Goal: Task Accomplishment & Management: Manage account settings

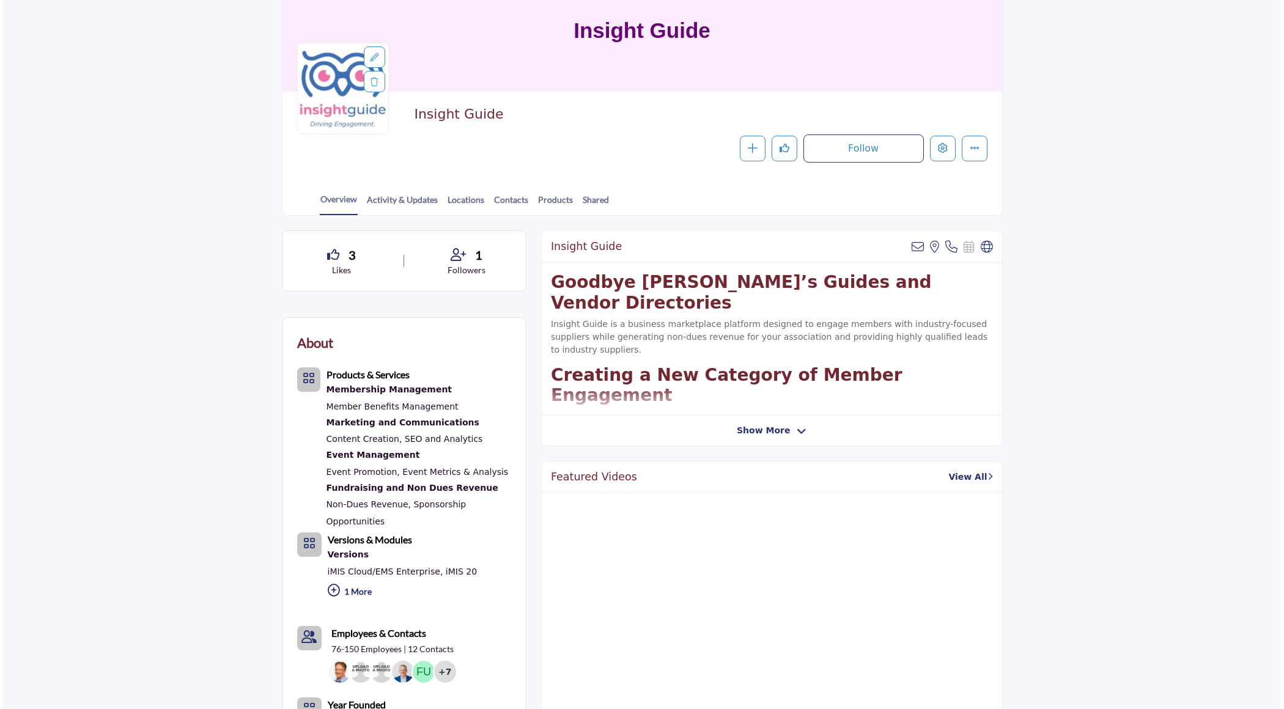
scroll to position [106, 0]
click at [945, 147] on button "Edit company" at bounding box center [940, 149] width 26 height 26
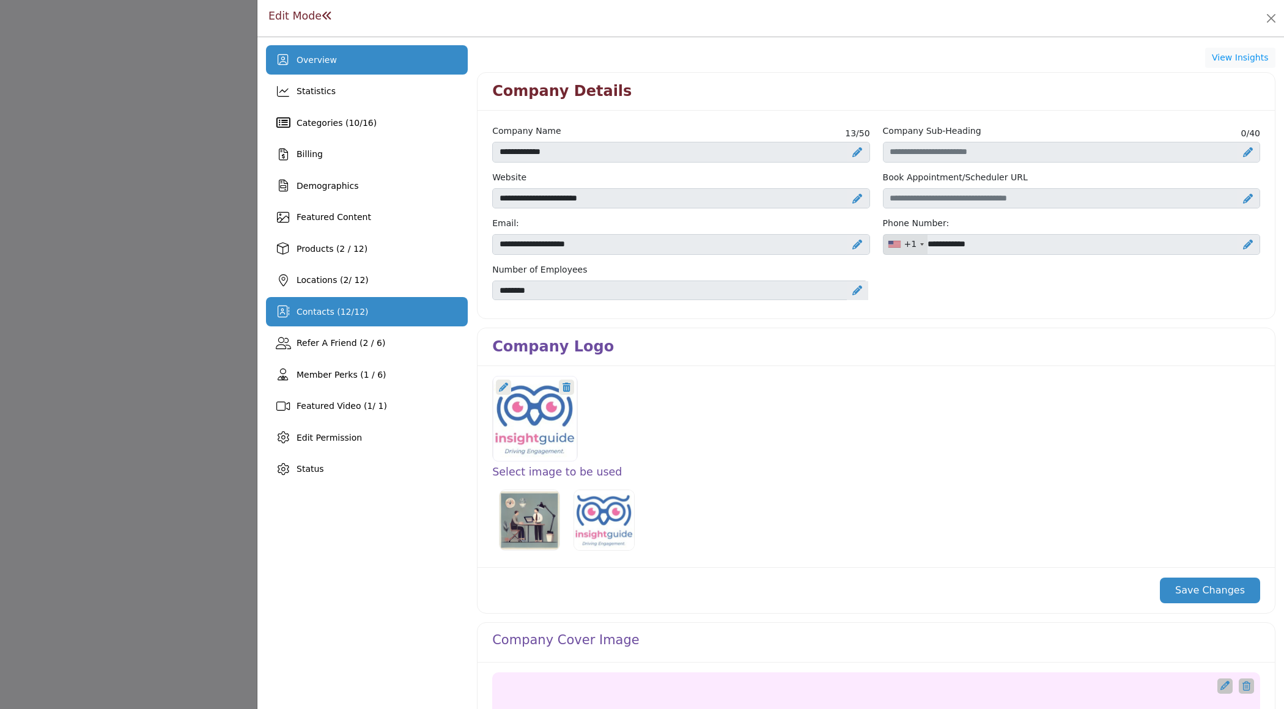
click at [419, 306] on div "Contacts ( 12 / 12 )" at bounding box center [367, 311] width 202 height 29
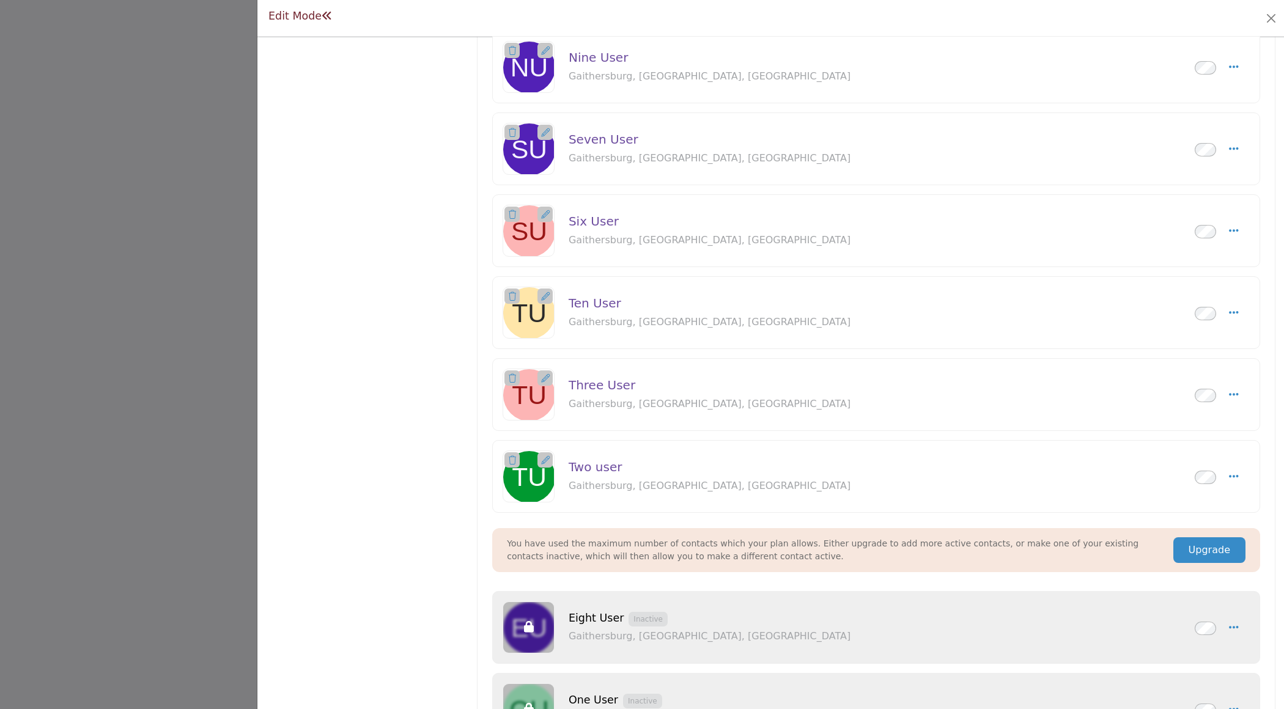
scroll to position [707, 0]
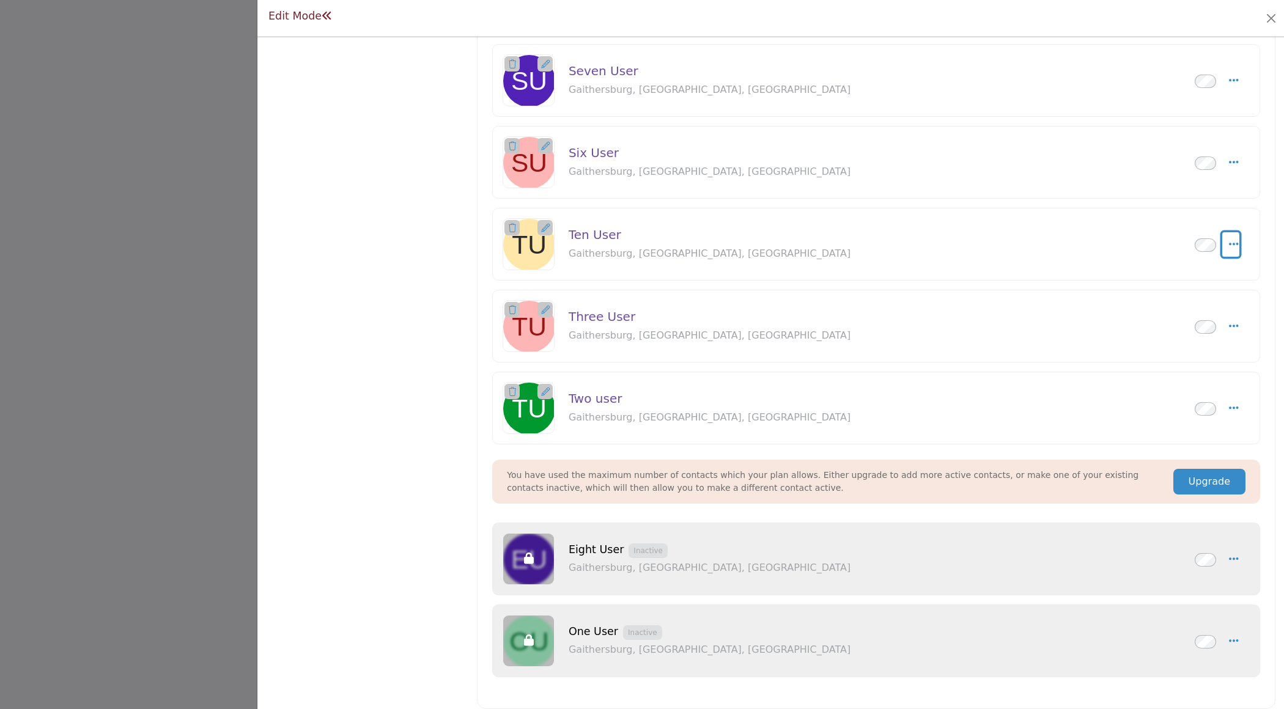
click at [1232, 238] on icon "Select Droddown options" at bounding box center [1234, 243] width 10 height 11
click at [1151, 295] on link "Edit Contact" at bounding box center [1175, 303] width 119 height 22
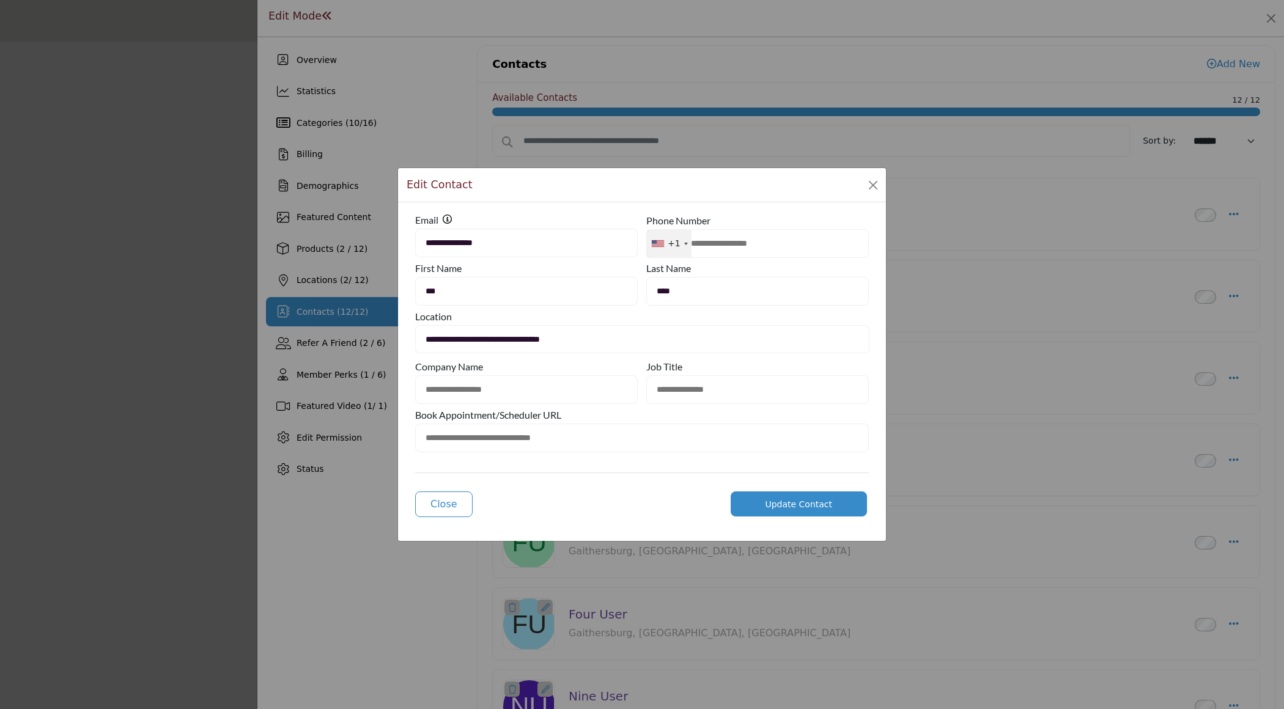
type input "**********"
type input "********"
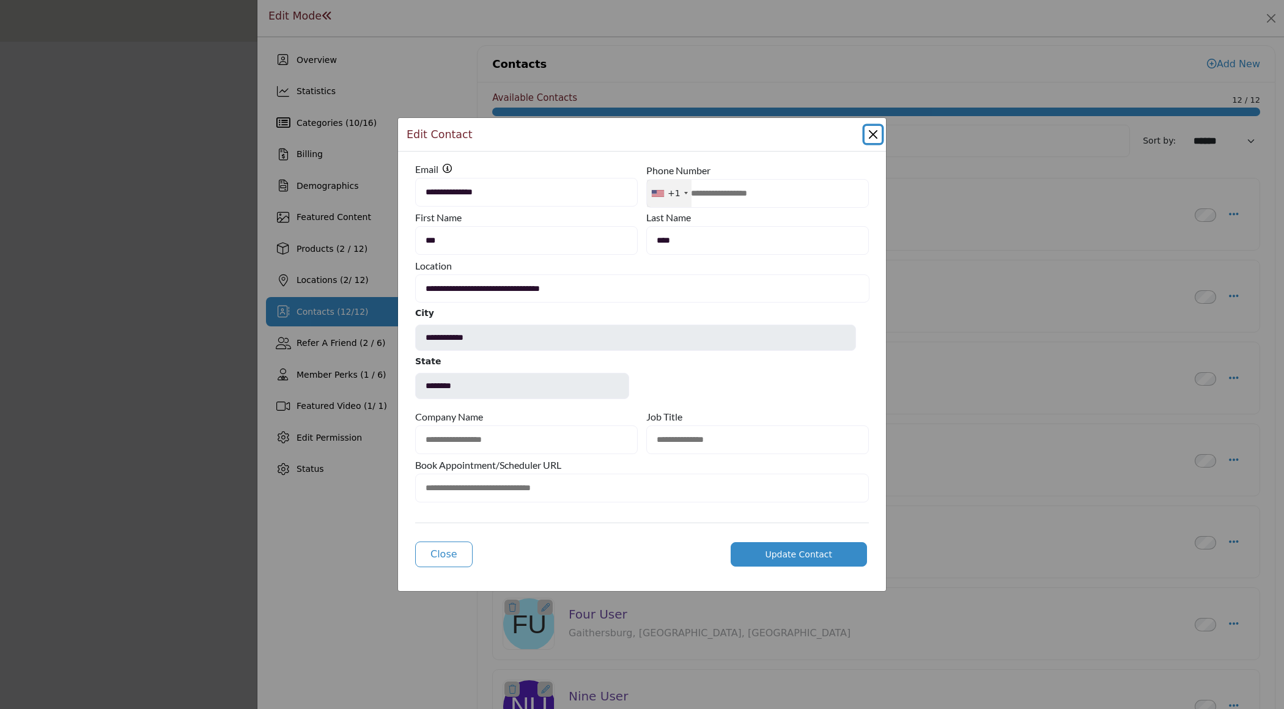
click at [876, 139] on button "Close Modal" at bounding box center [872, 134] width 17 height 17
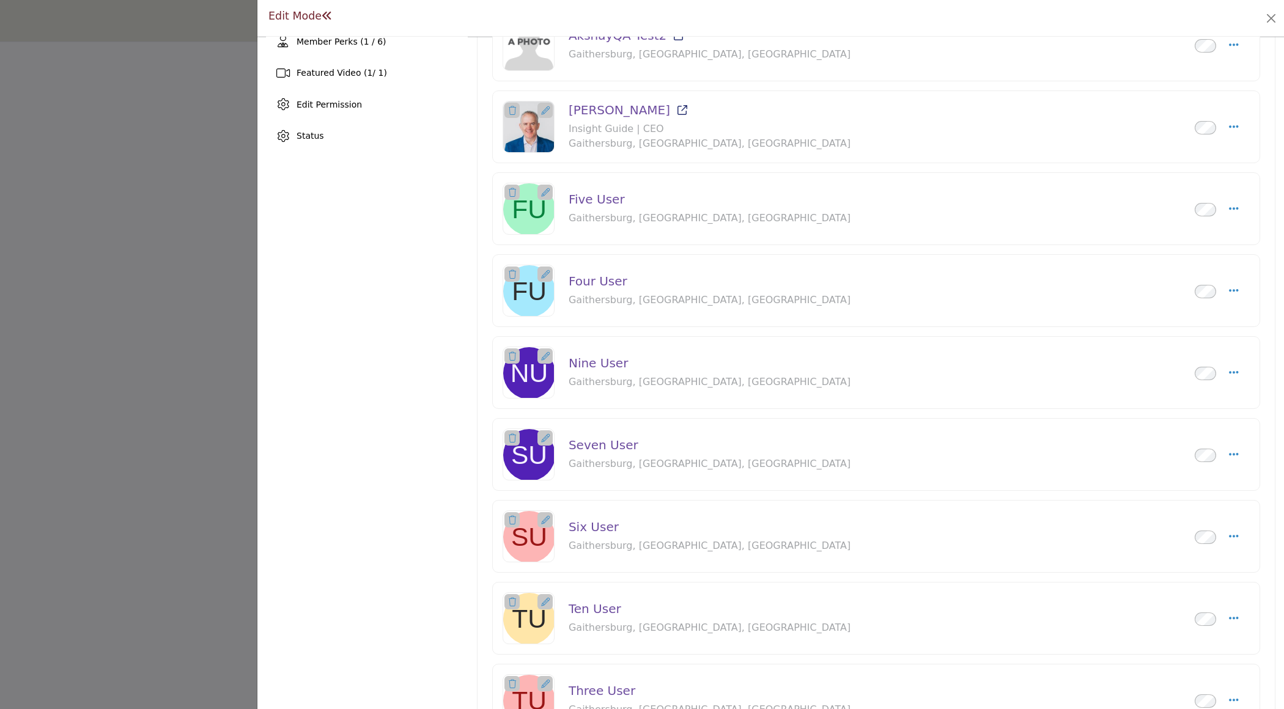
scroll to position [337, 0]
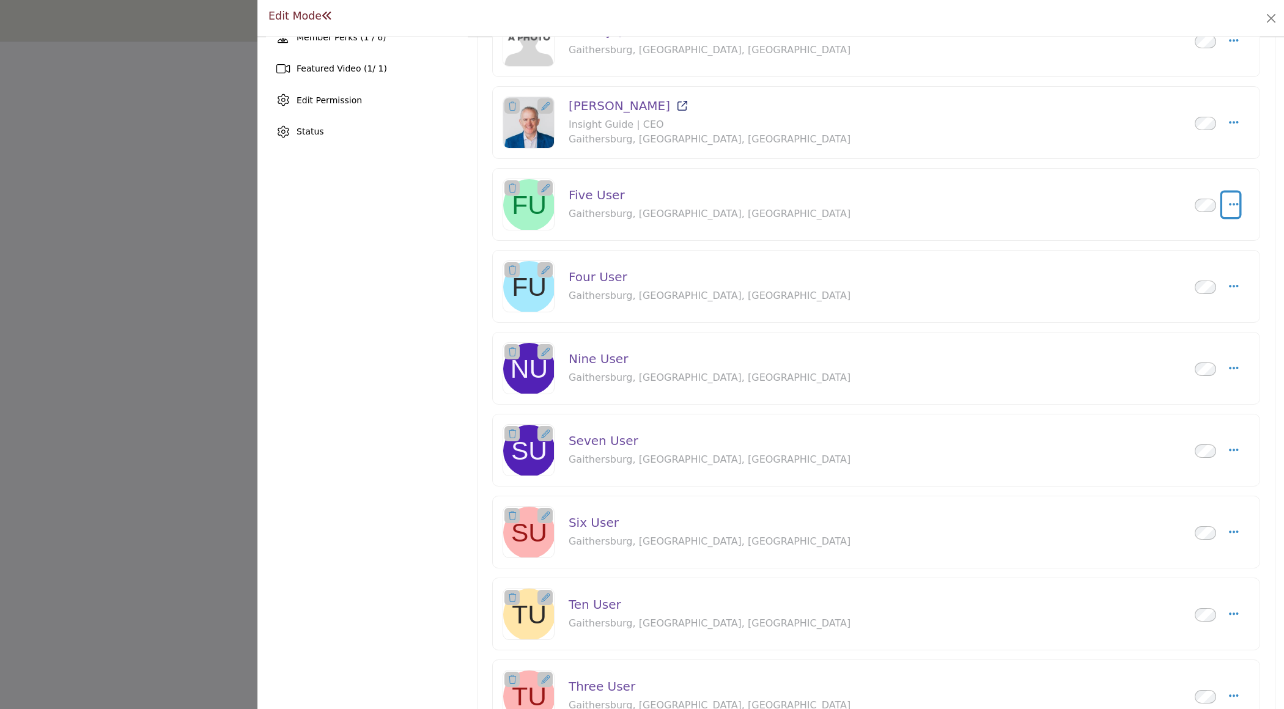
click at [1223, 196] on button "Select Droddown options" at bounding box center [1231, 205] width 18 height 24
click at [1131, 263] on link "Edit Contact" at bounding box center [1175, 263] width 119 height 22
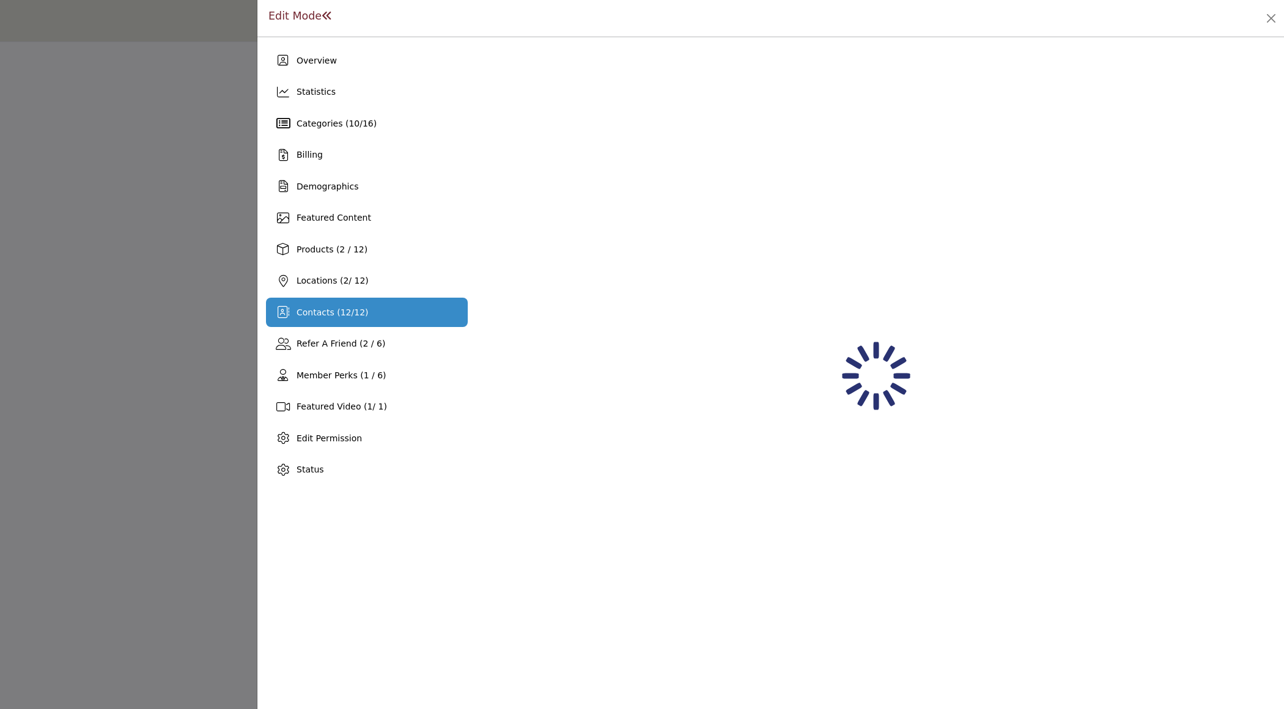
scroll to position [0, 0]
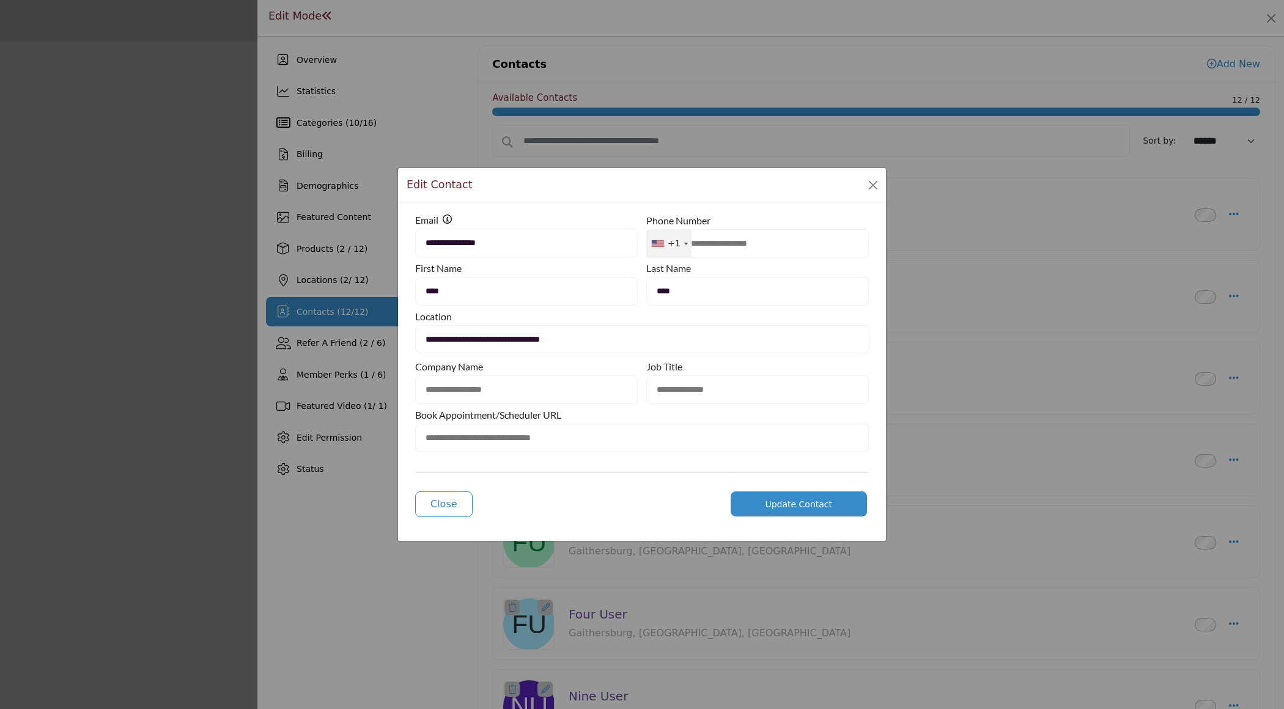
type input "**********"
type input "********"
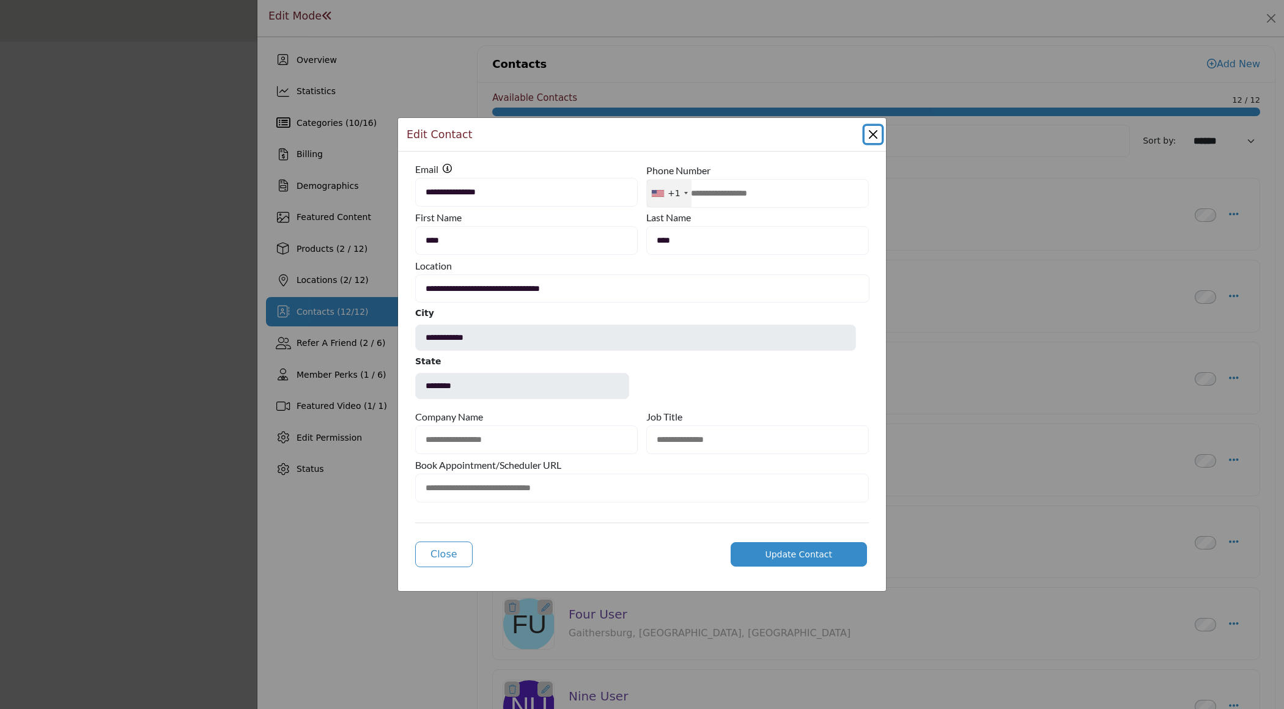
click at [870, 134] on button "Close Modal" at bounding box center [872, 134] width 17 height 17
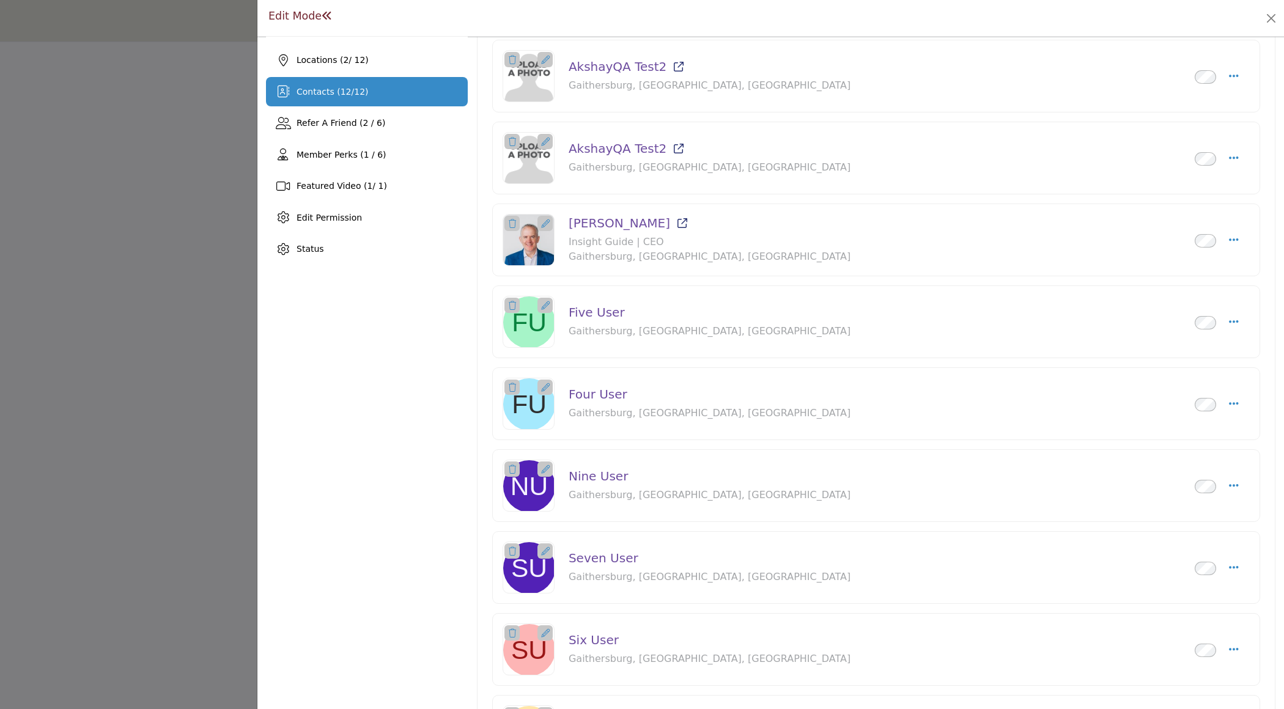
scroll to position [220, 0]
click at [1229, 322] on icon "Select Droddown options" at bounding box center [1234, 321] width 10 height 11
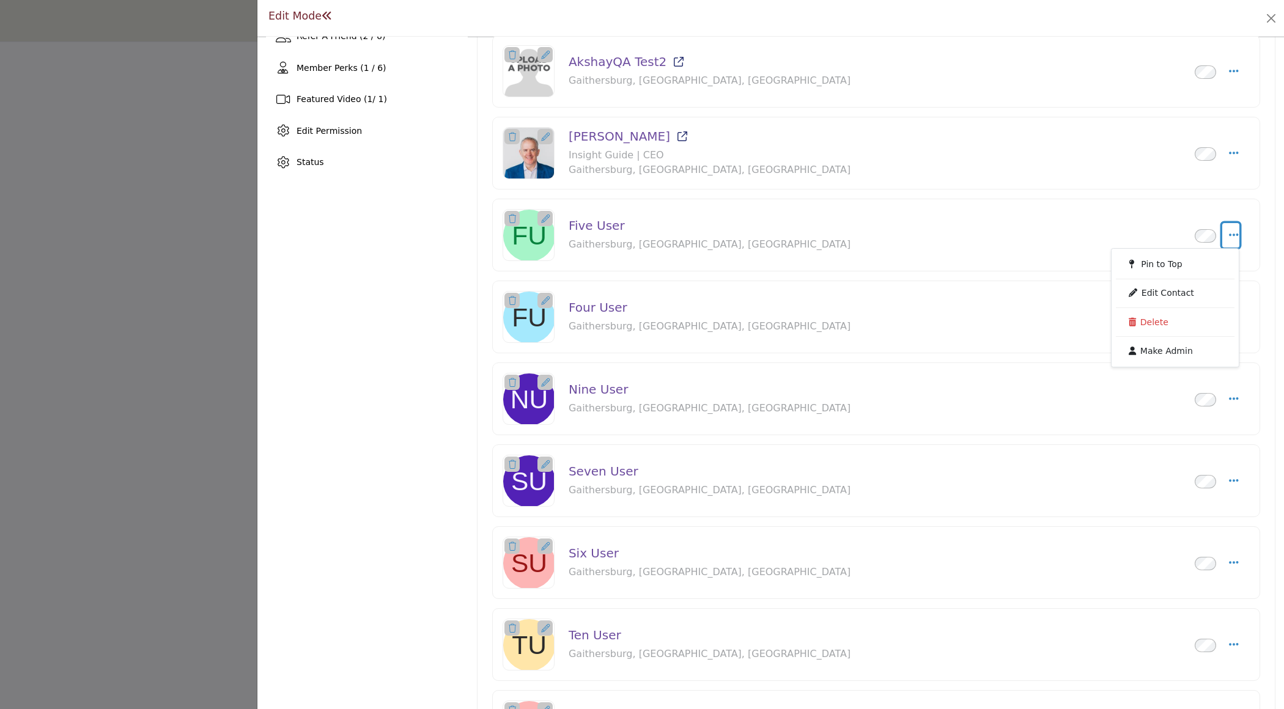
scroll to position [307, 0]
click at [1130, 318] on icon at bounding box center [1131, 322] width 7 height 9
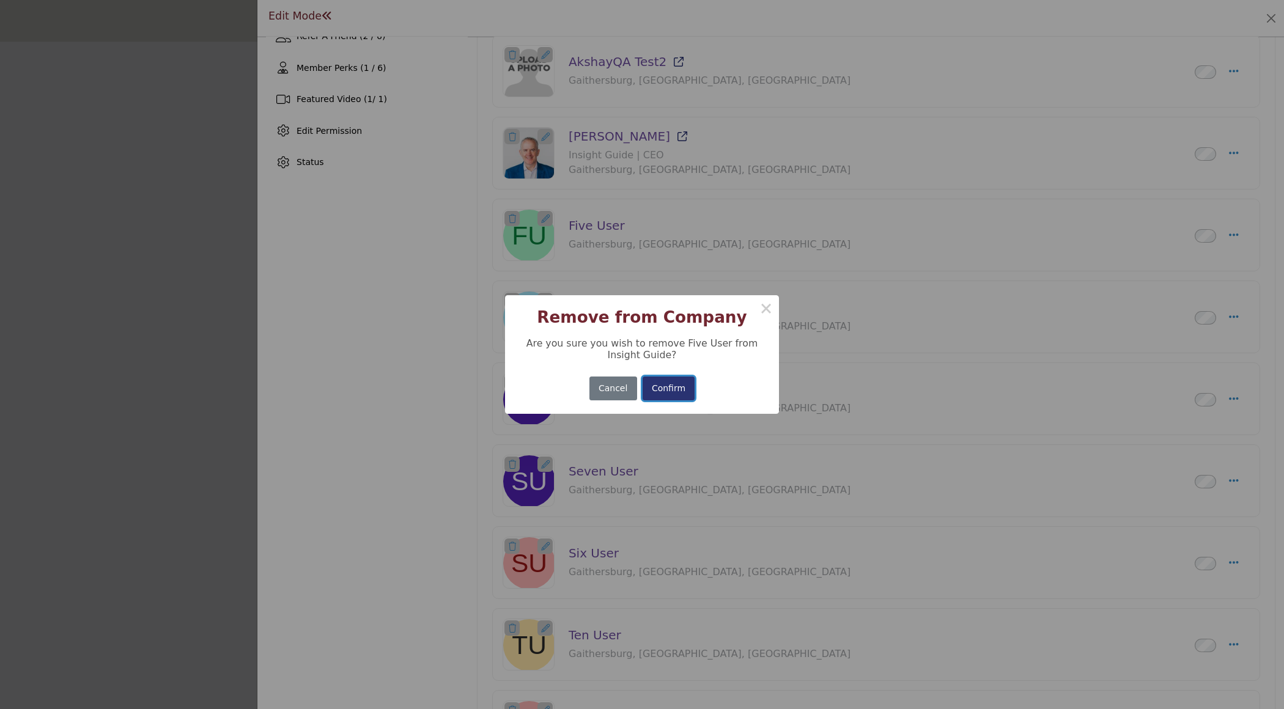
click at [655, 394] on button "Confirm" at bounding box center [668, 389] width 53 height 24
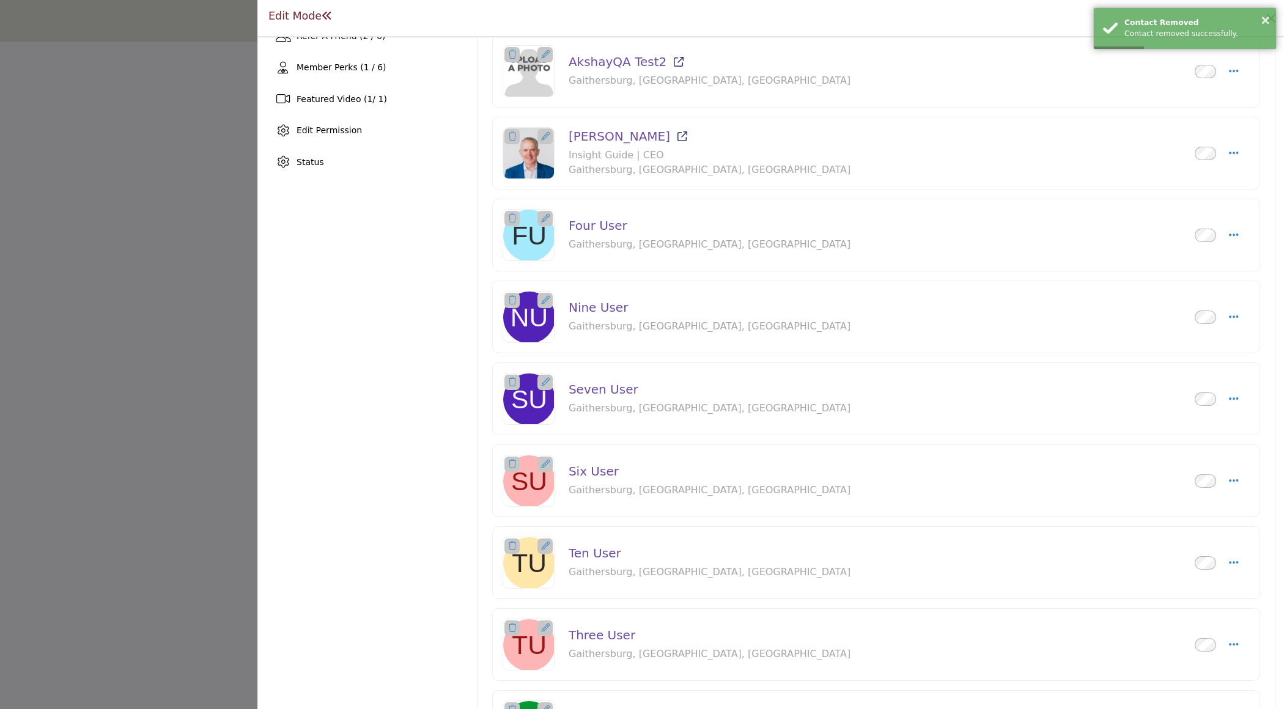
scroll to position [309, 0]
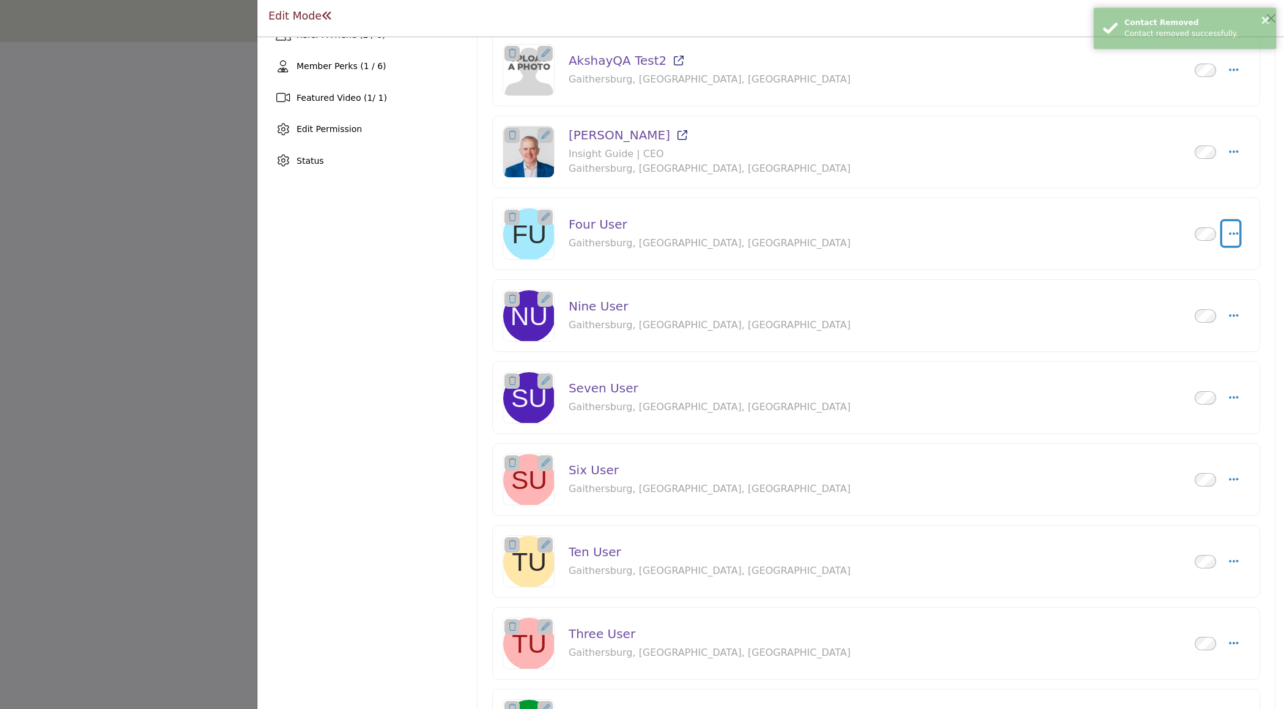
click at [1230, 232] on icon "Select Droddown options" at bounding box center [1234, 233] width 10 height 11
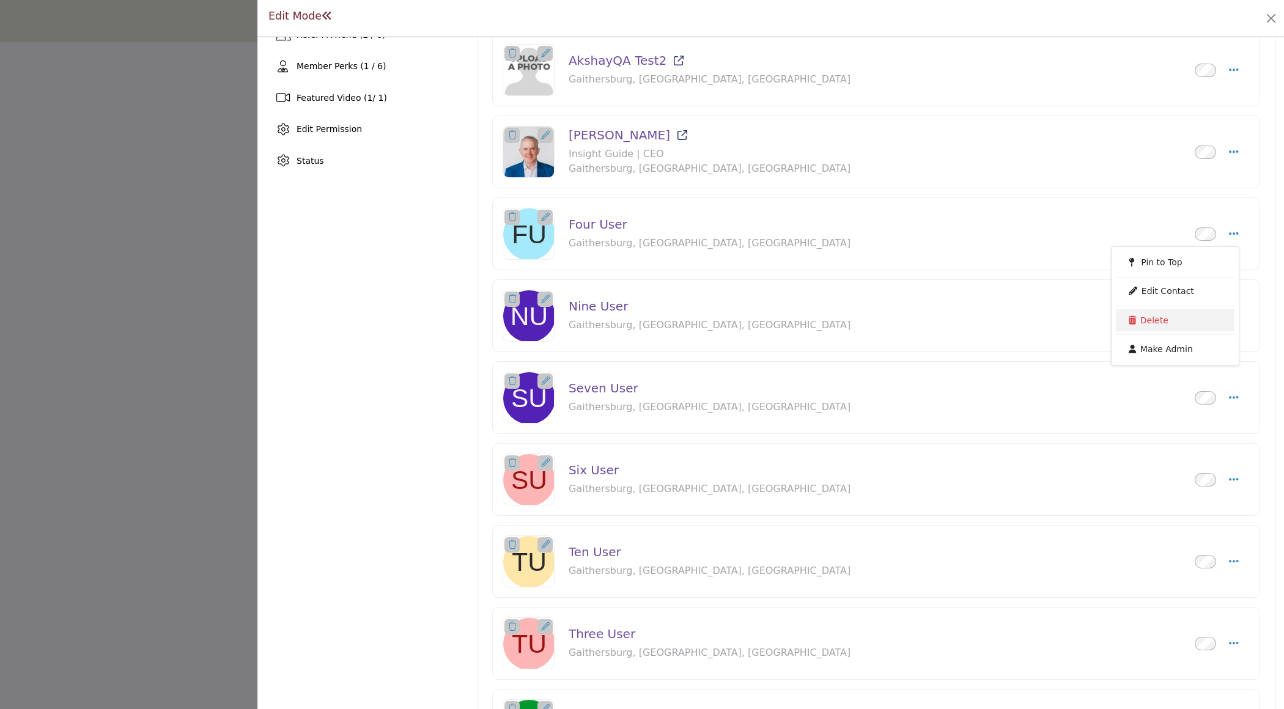
click at [1149, 320] on link "Delete" at bounding box center [1175, 320] width 119 height 22
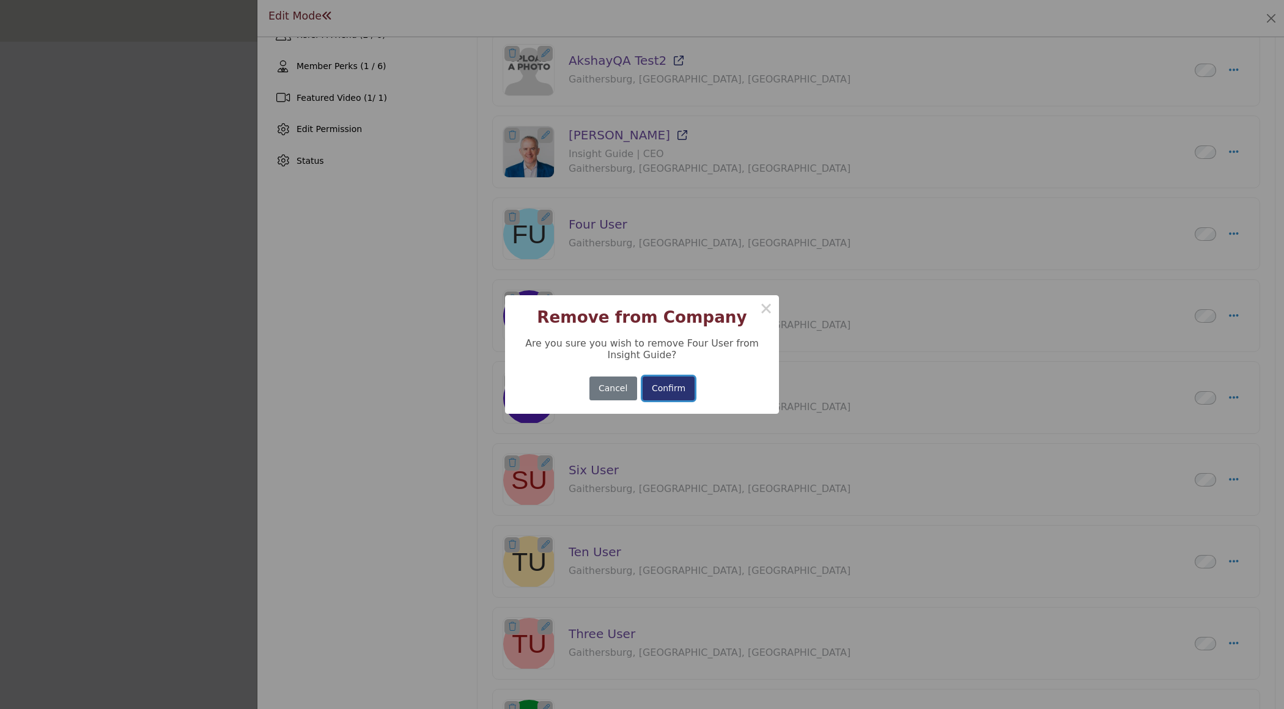
click at [666, 392] on button "Confirm" at bounding box center [668, 389] width 53 height 24
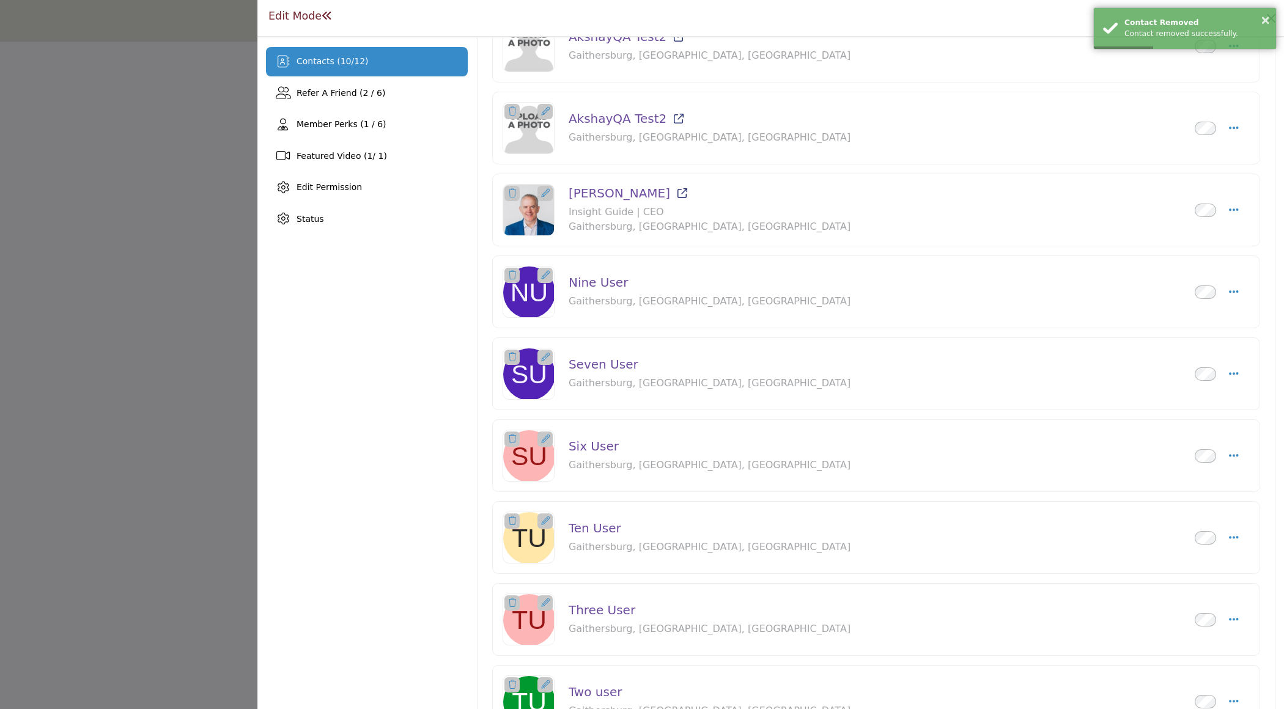
scroll to position [298, 0]
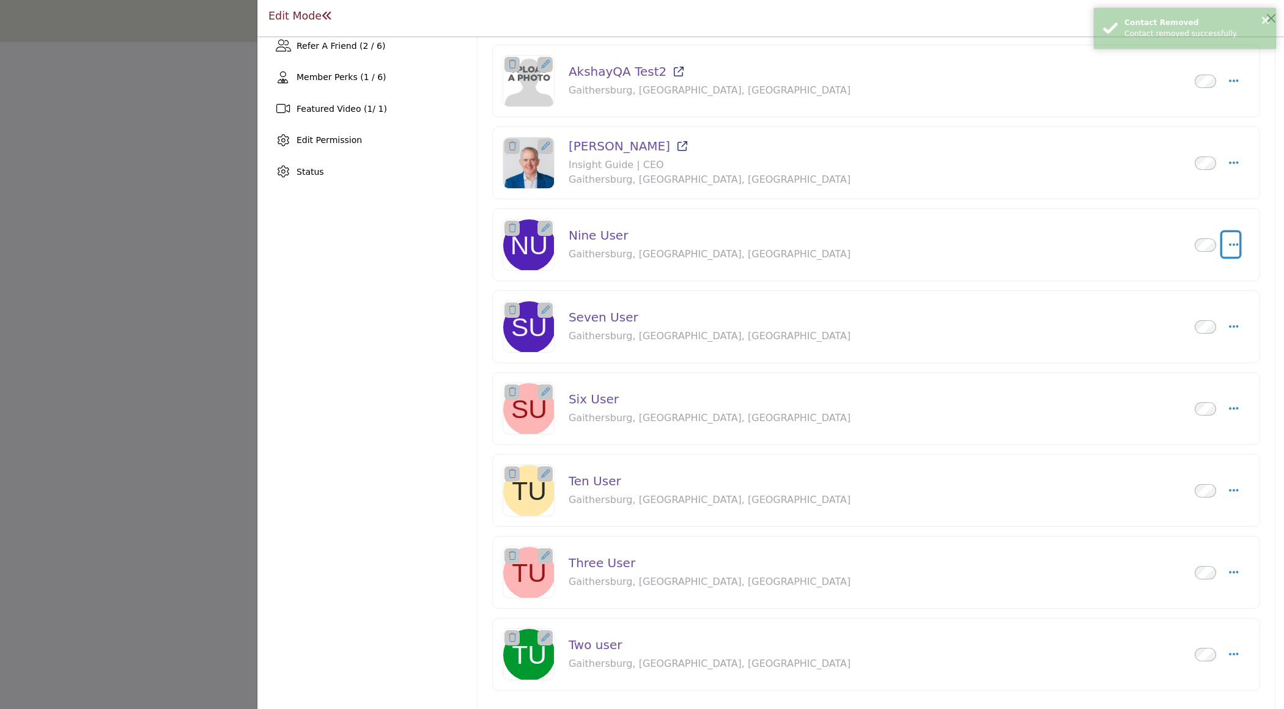
click at [1229, 240] on icon "Select Droddown options" at bounding box center [1234, 244] width 10 height 11
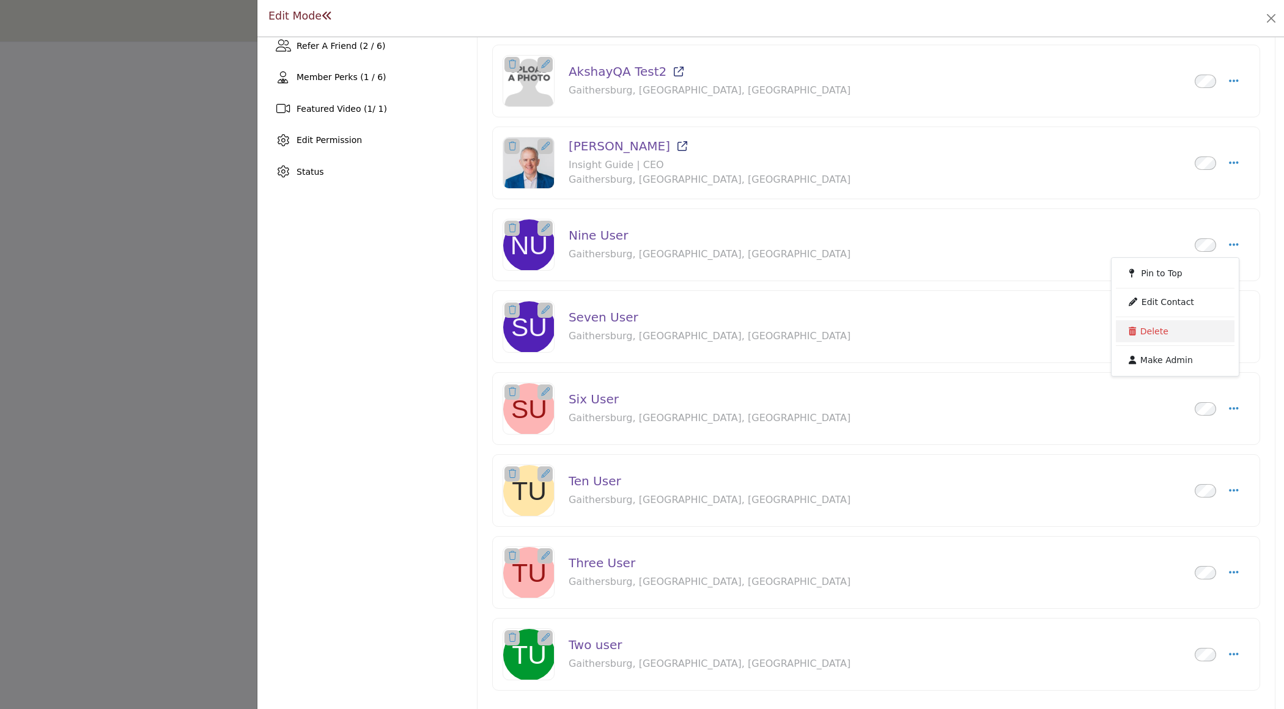
click at [1145, 325] on link "Delete" at bounding box center [1175, 331] width 119 height 22
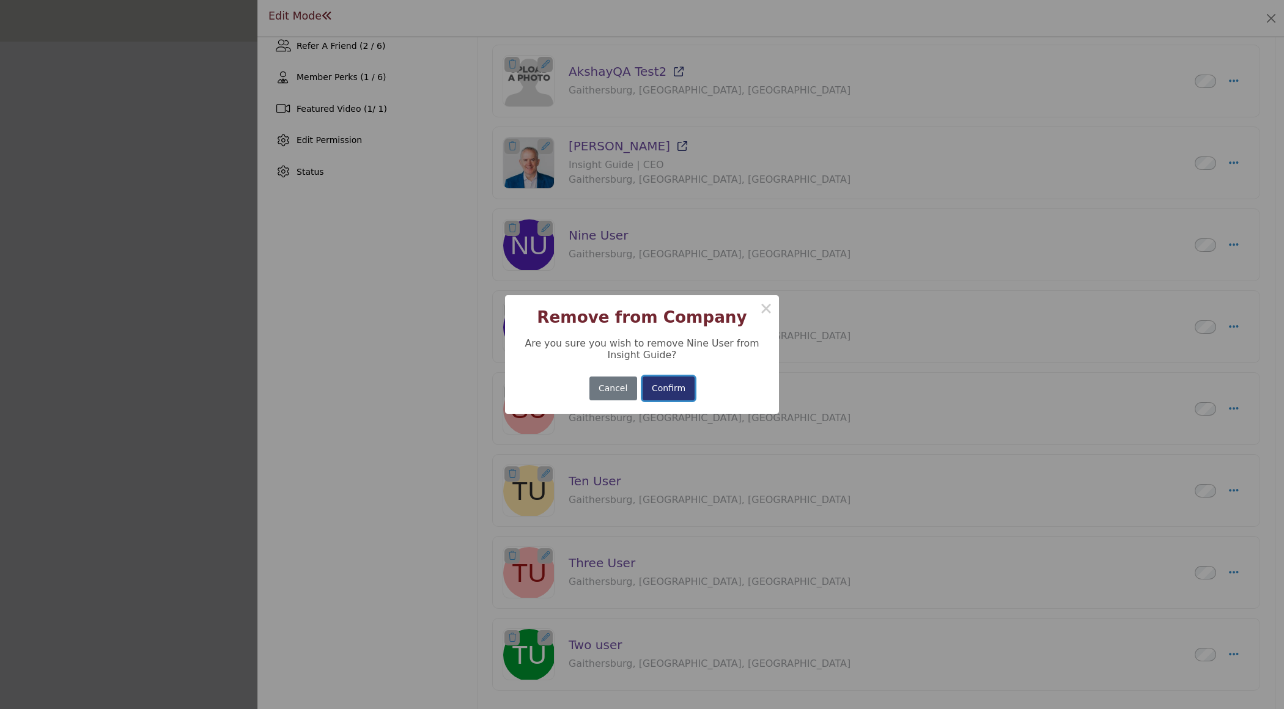
click at [673, 394] on button "Confirm" at bounding box center [668, 389] width 53 height 24
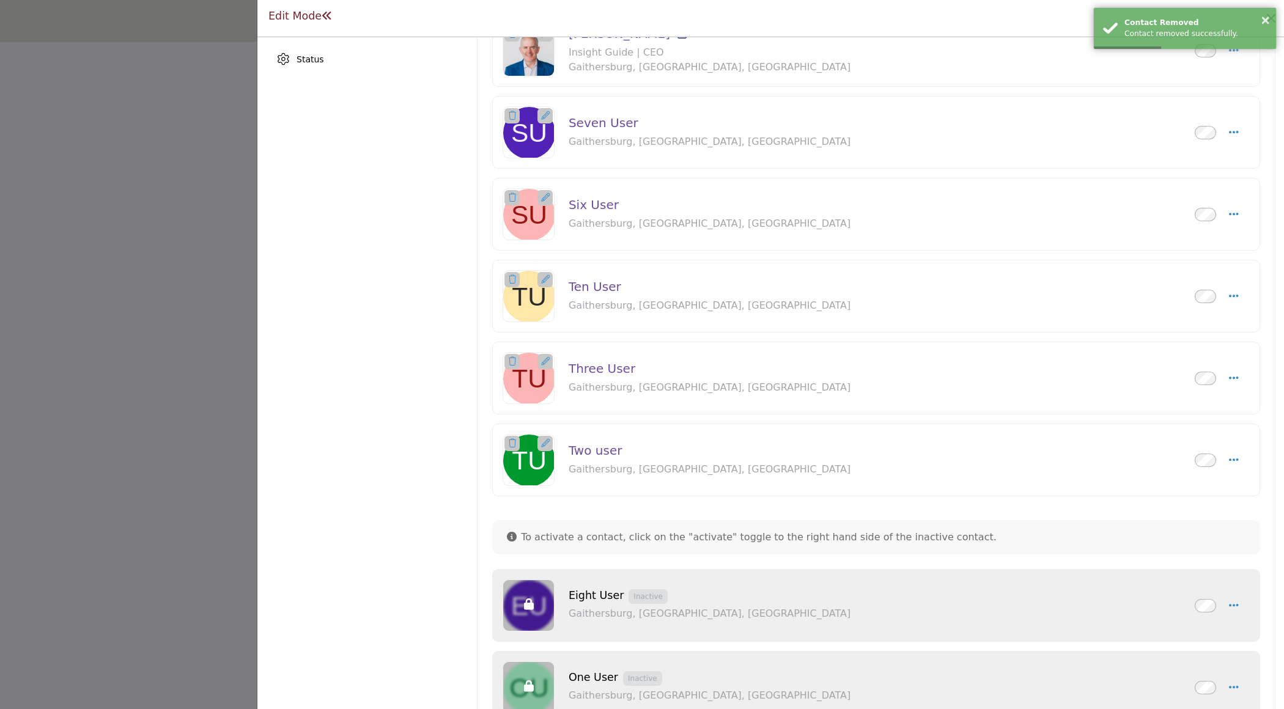
scroll to position [411, 0]
click at [1229, 129] on icon "Select Droddown options" at bounding box center [1234, 131] width 10 height 11
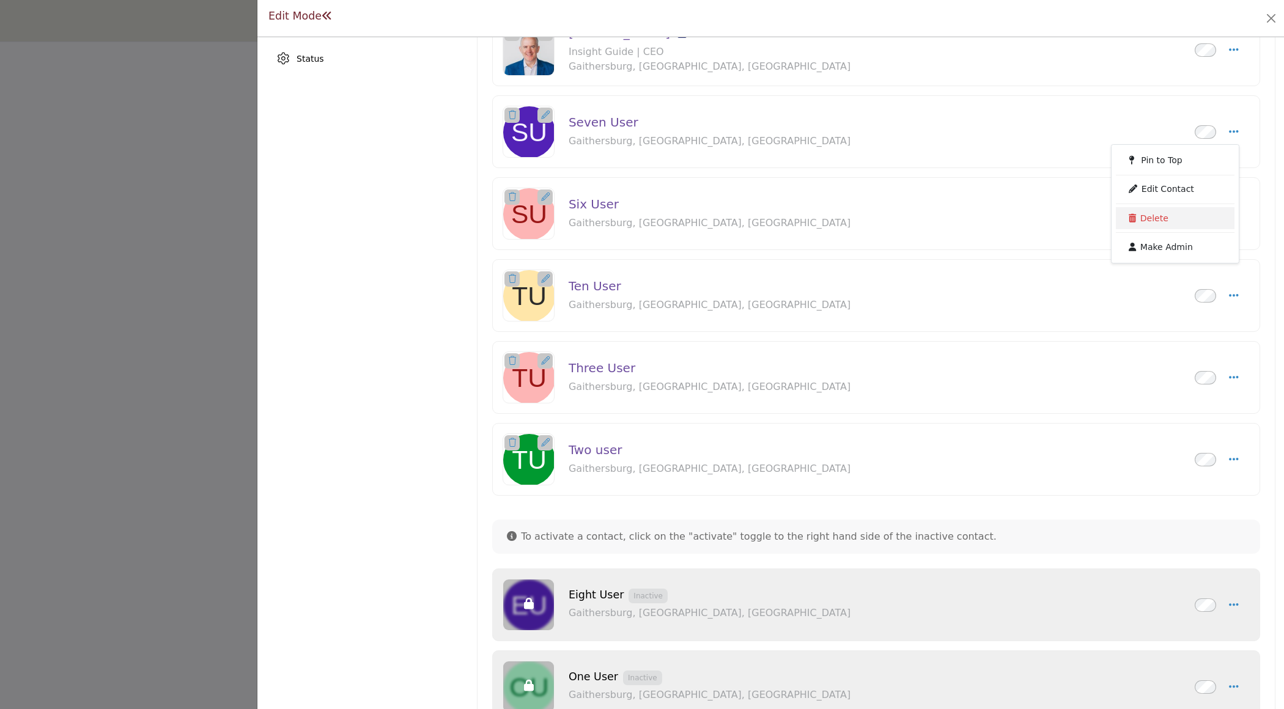
click at [1133, 213] on link "Delete" at bounding box center [1175, 218] width 119 height 22
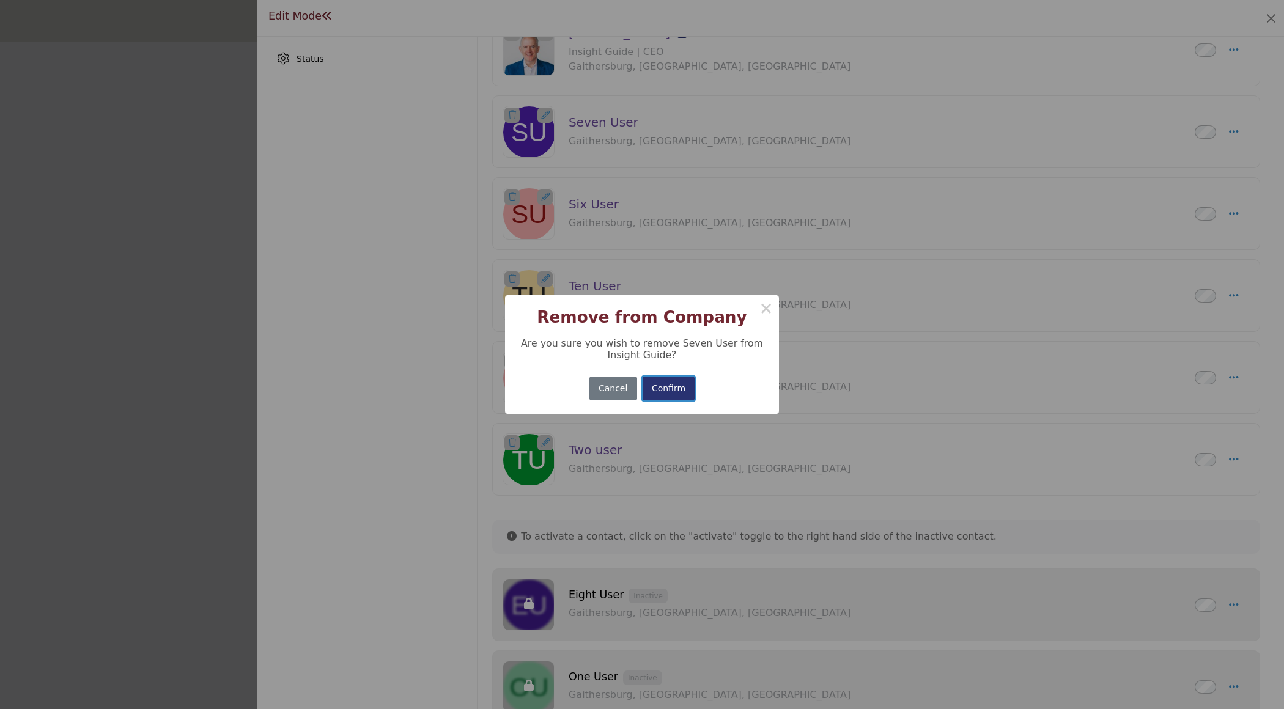
click at [667, 387] on button "Confirm" at bounding box center [668, 389] width 53 height 24
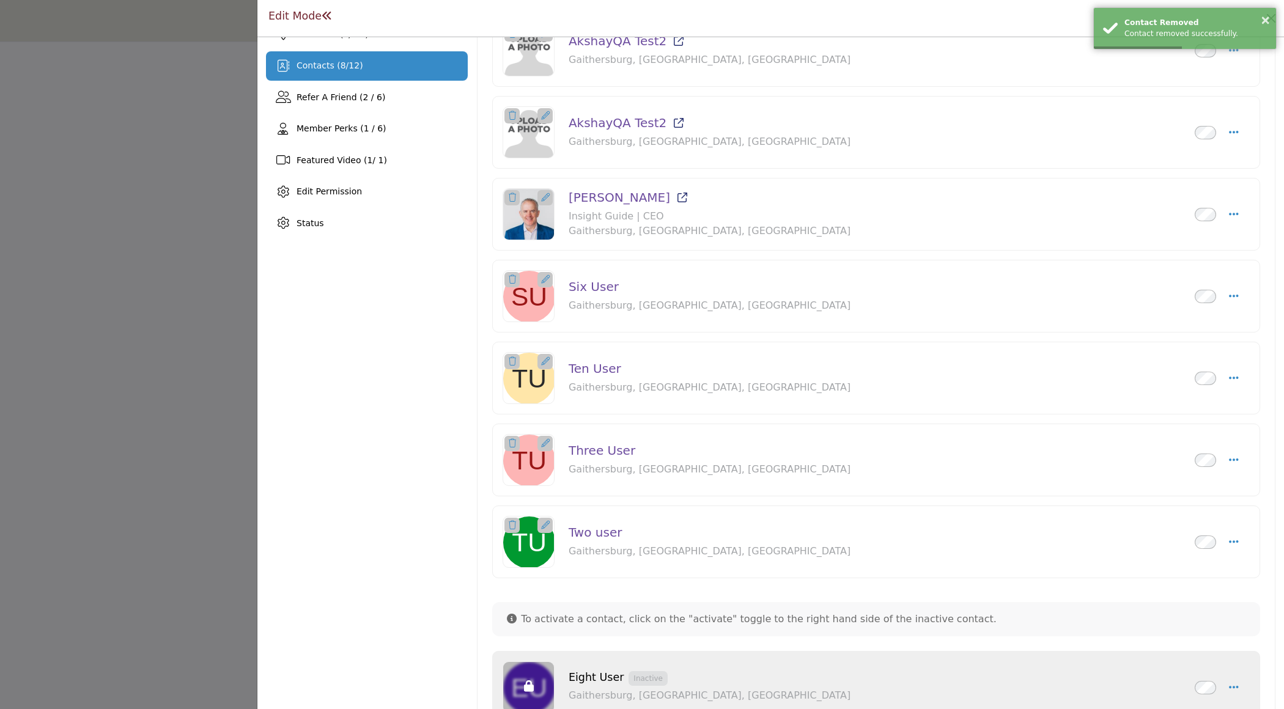
scroll to position [249, 0]
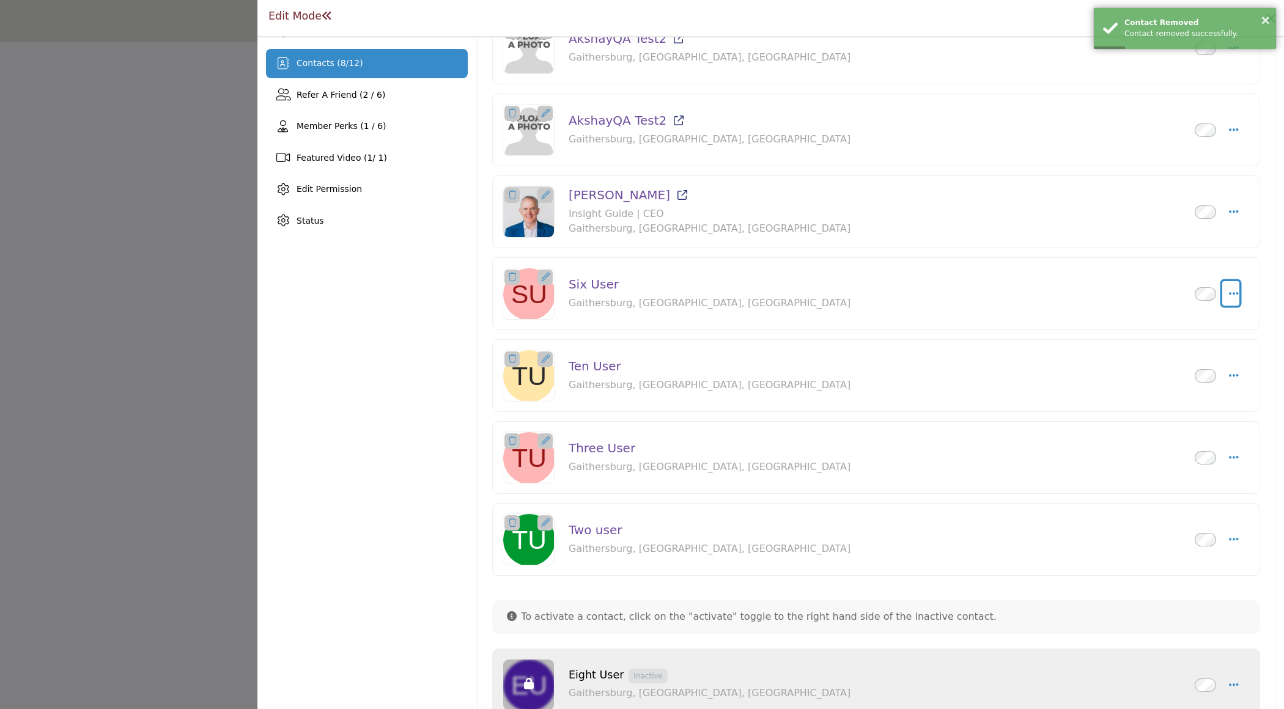
click at [1223, 291] on button "Select Droddown options" at bounding box center [1231, 293] width 18 height 24
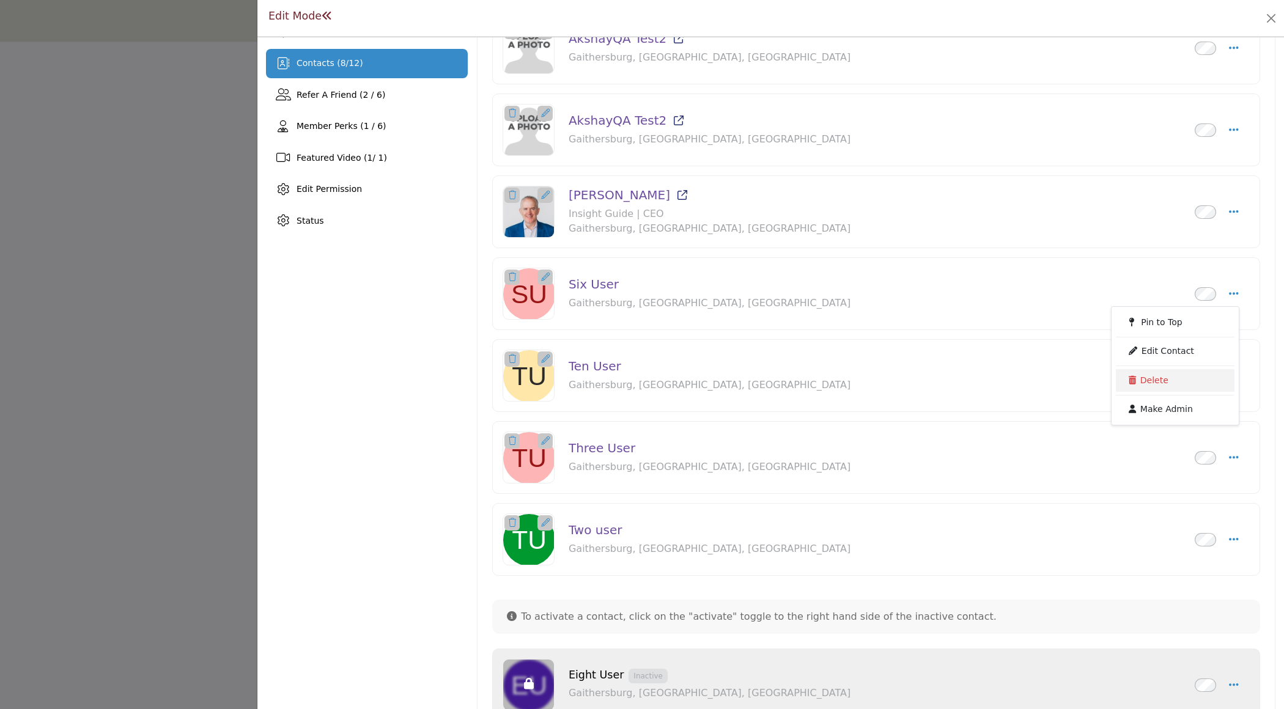
click at [1158, 374] on link "Delete" at bounding box center [1175, 380] width 119 height 22
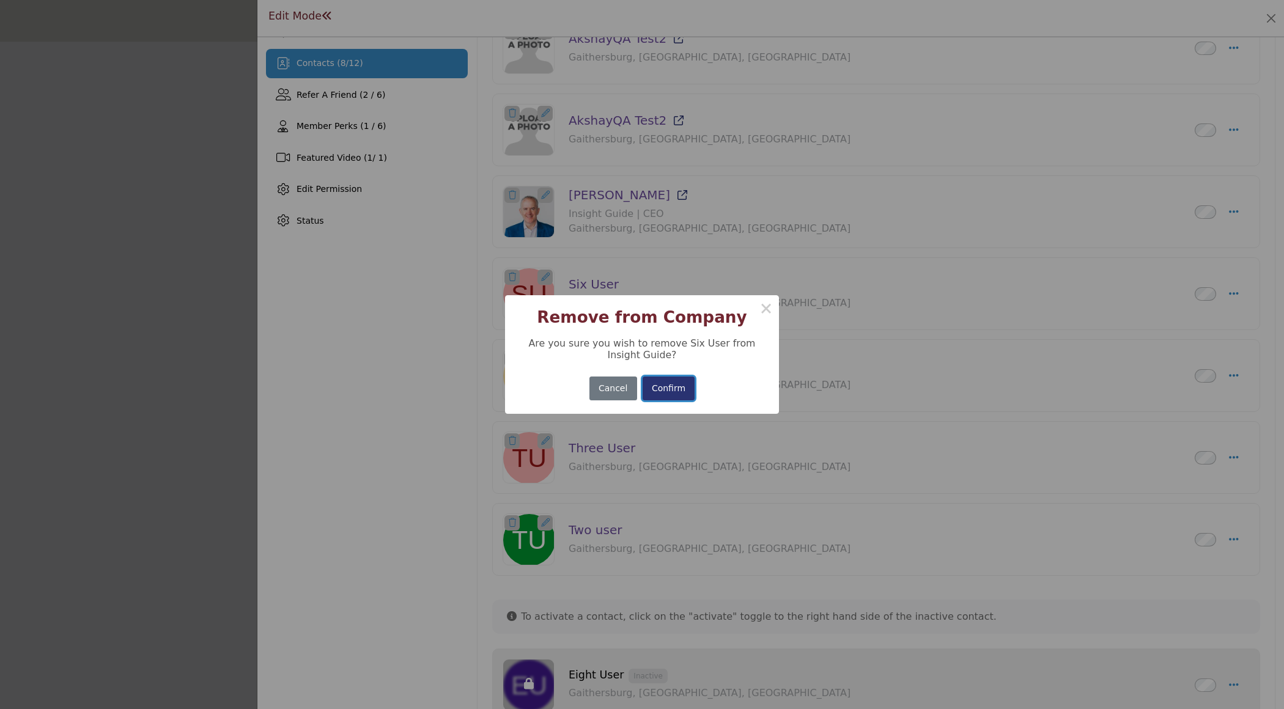
click at [677, 383] on button "Confirm" at bounding box center [668, 389] width 53 height 24
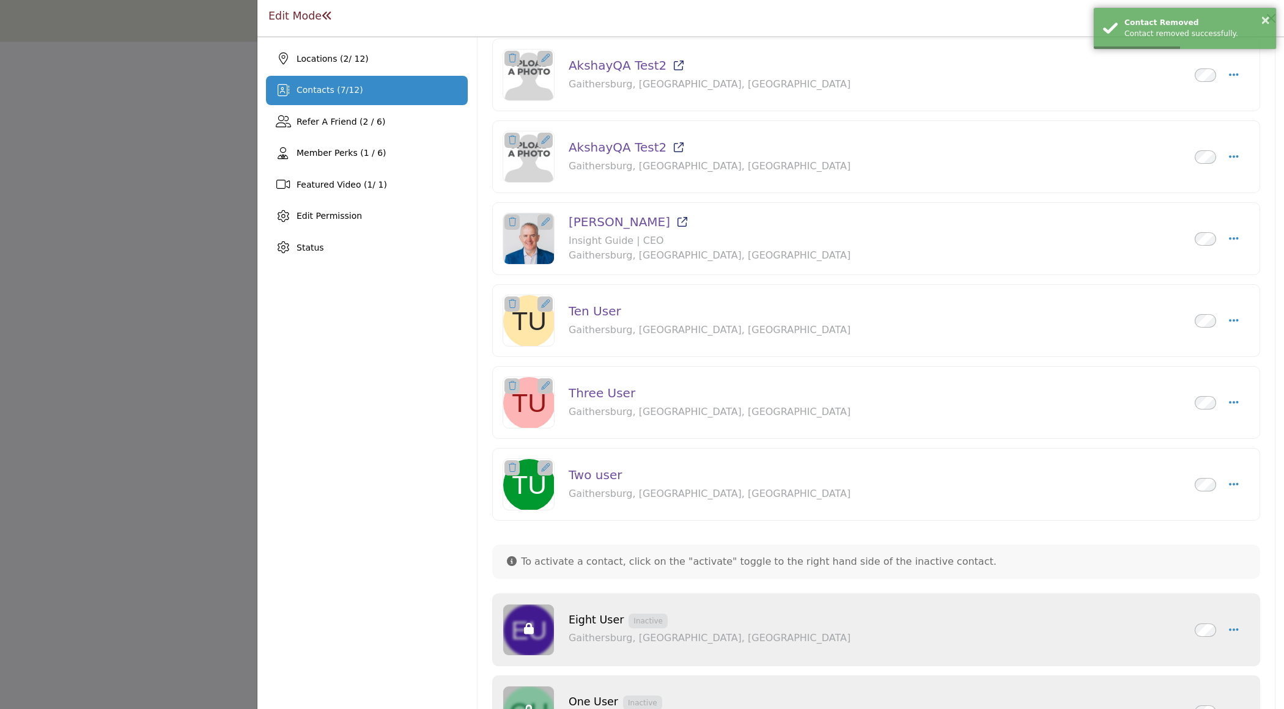
scroll to position [223, 0]
click at [1222, 317] on button "Select Droddown options" at bounding box center [1231, 319] width 18 height 24
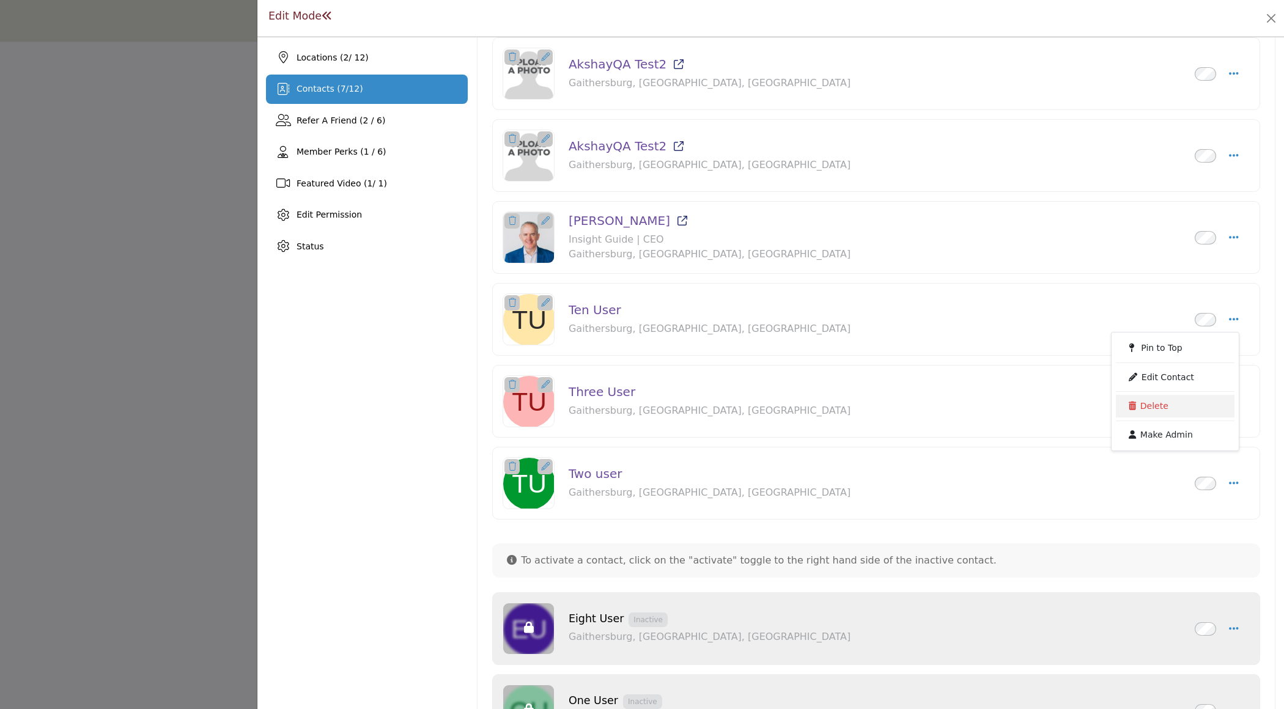
click at [1141, 407] on link "Delete" at bounding box center [1175, 406] width 119 height 22
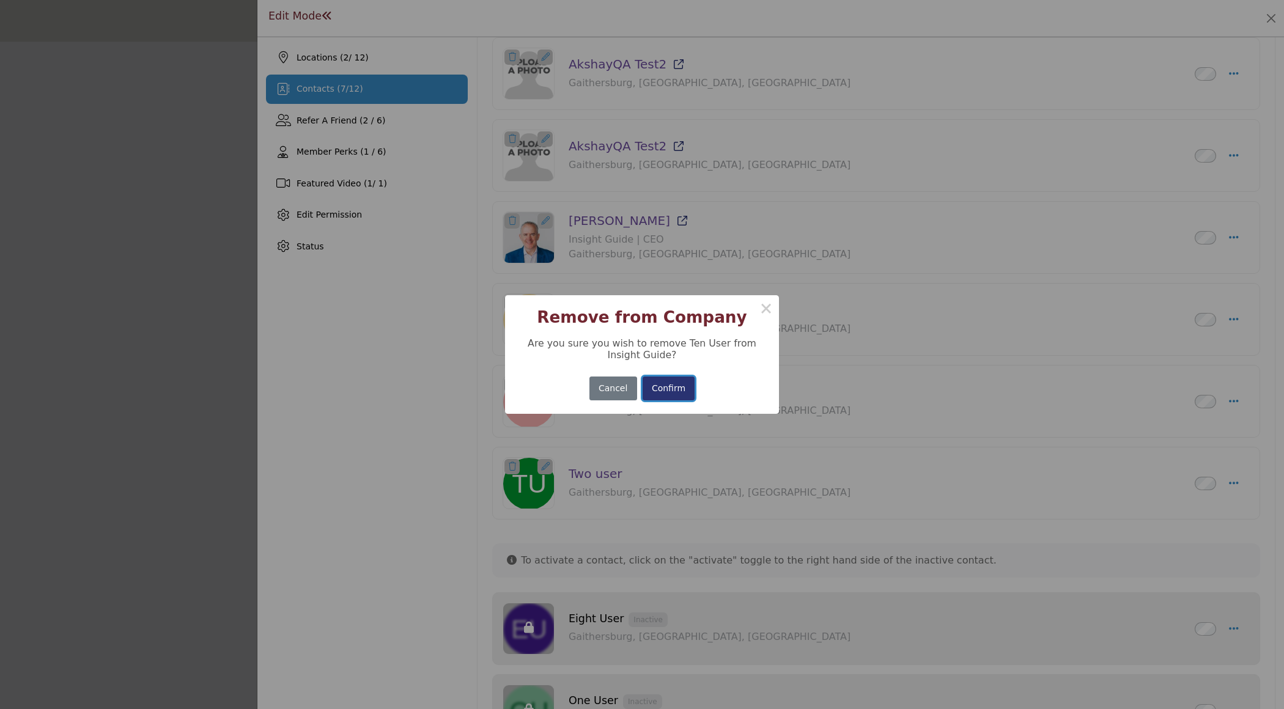
click at [672, 389] on button "Confirm" at bounding box center [668, 389] width 53 height 24
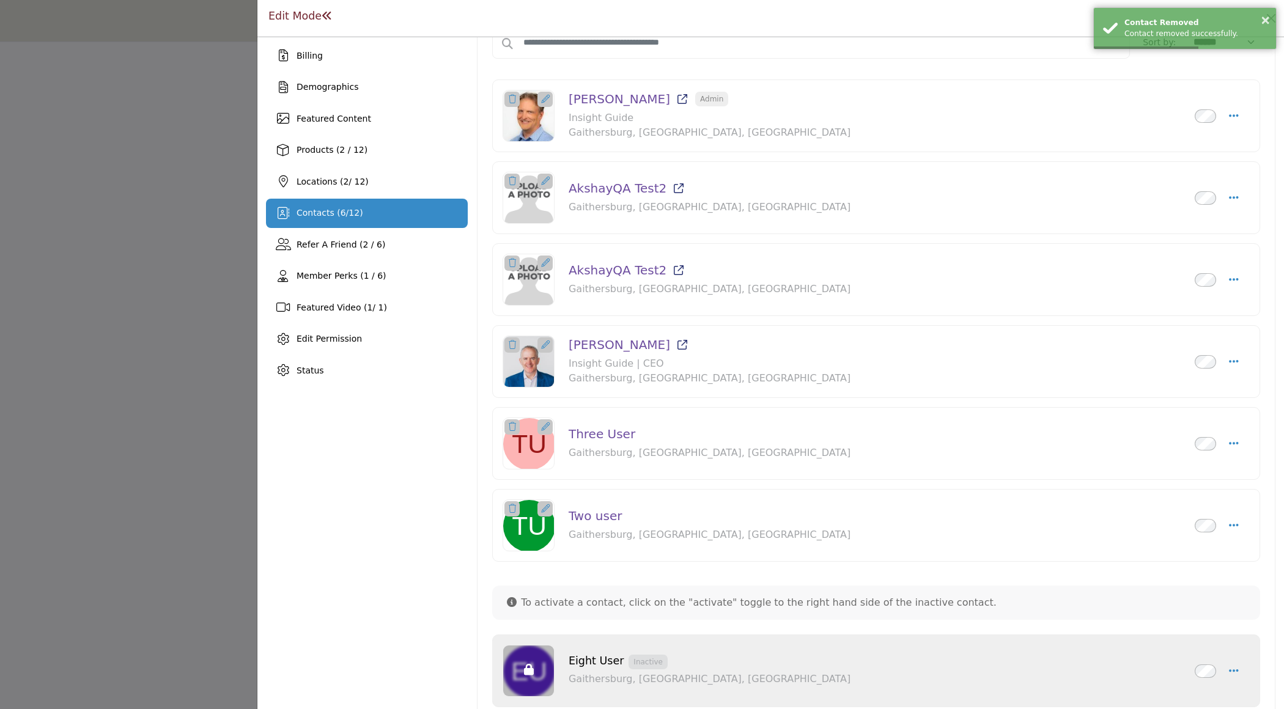
scroll to position [214, 0]
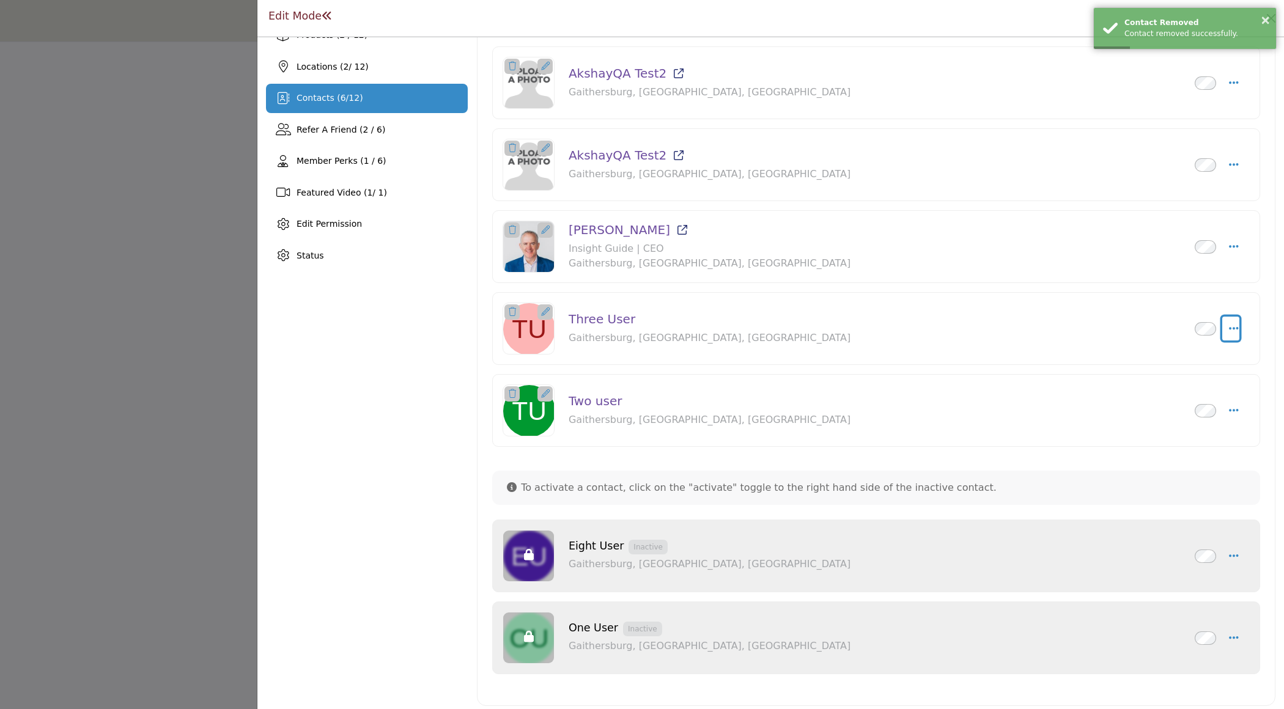
click at [1229, 328] on icon "Select Droddown options" at bounding box center [1234, 328] width 10 height 11
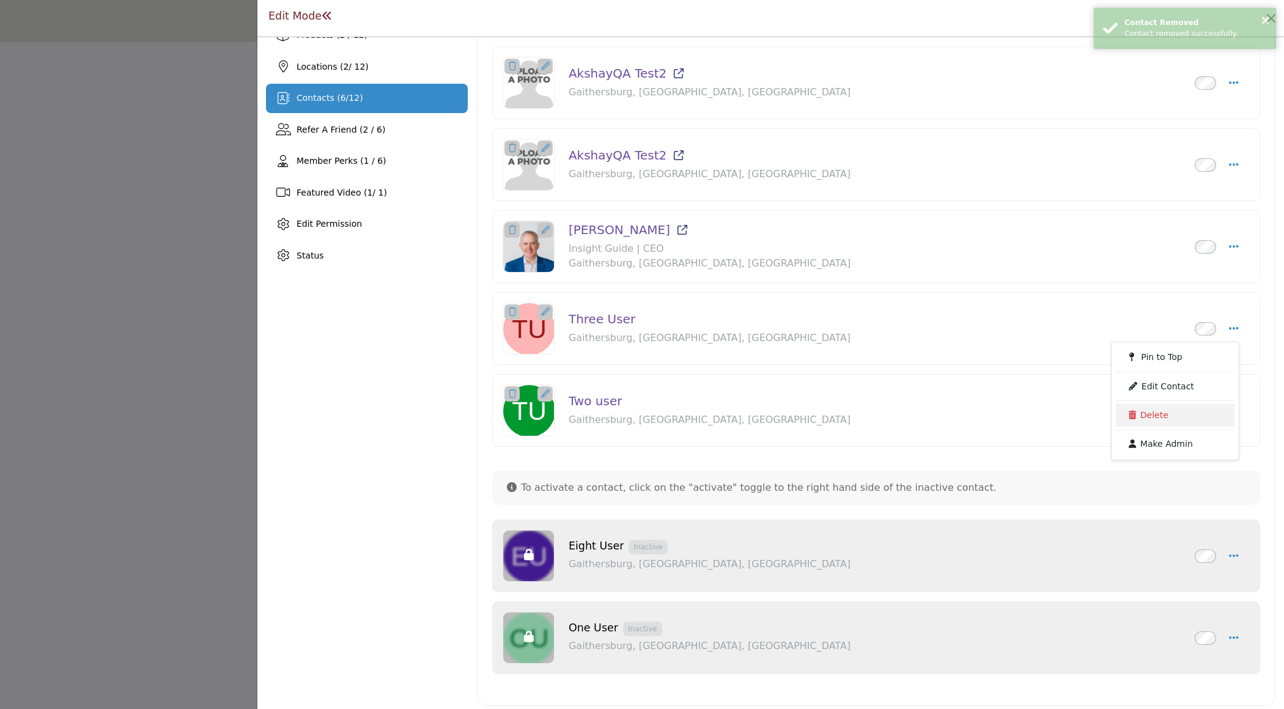
click at [1138, 413] on link "Delete" at bounding box center [1175, 415] width 119 height 22
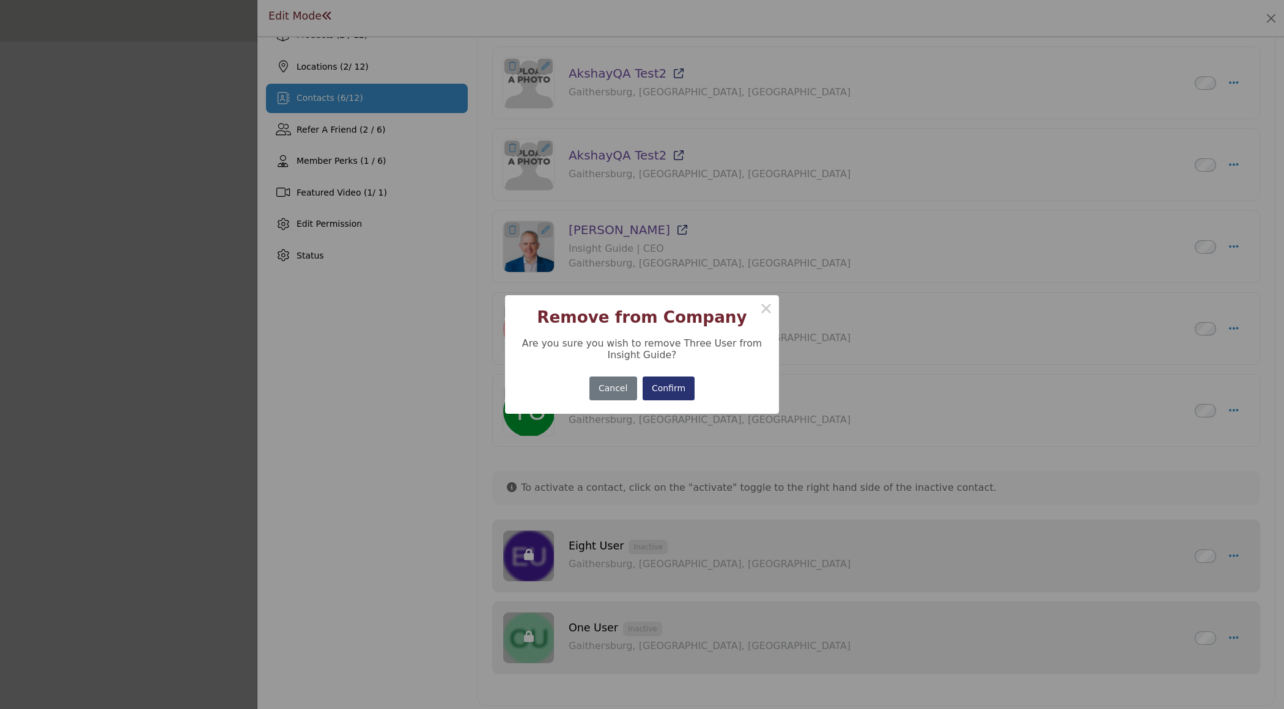
click at [682, 375] on div "Confirm No Cancel" at bounding box center [641, 388] width 111 height 29
click at [675, 391] on button "Confirm" at bounding box center [668, 389] width 53 height 24
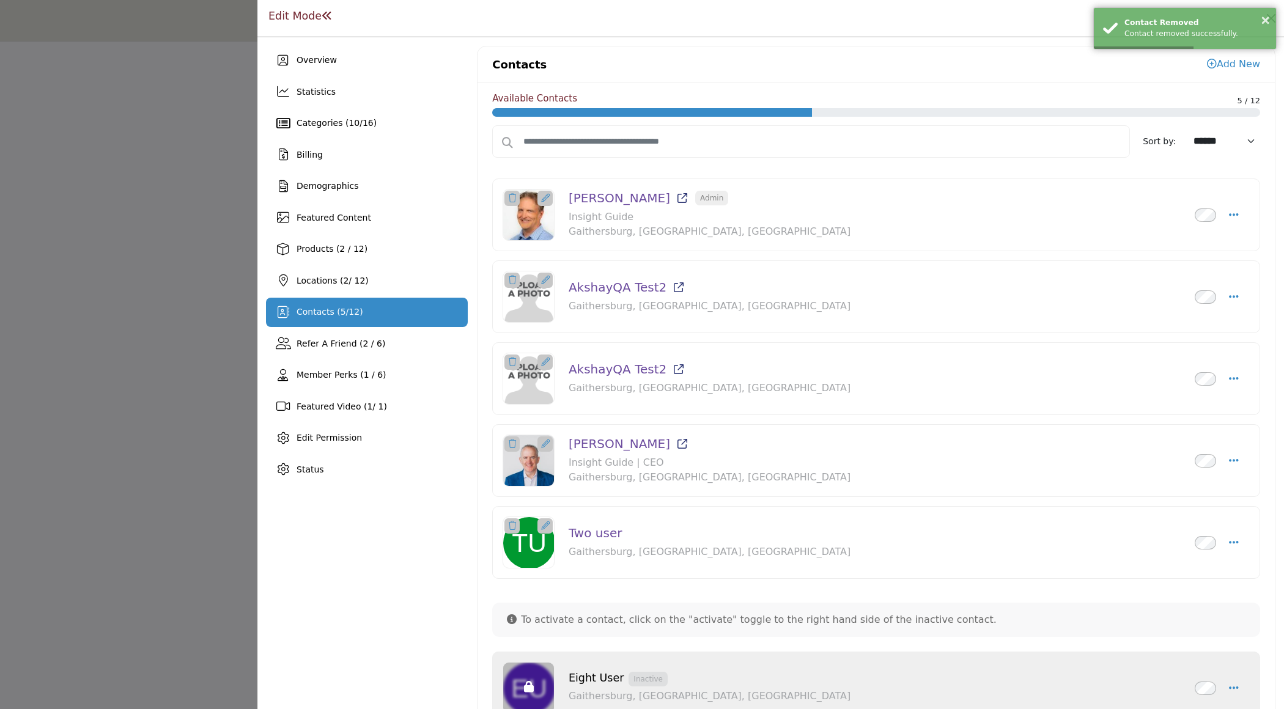
scroll to position [132, 0]
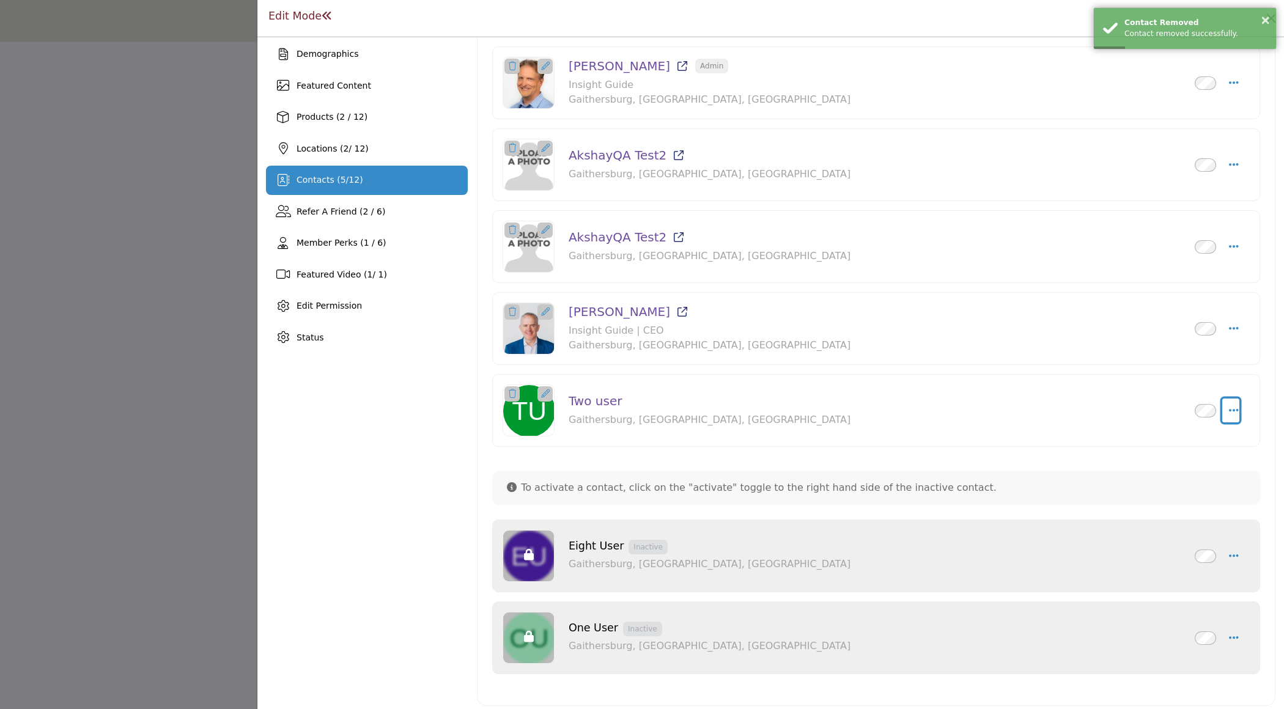
click at [1223, 399] on button "Select Droddown options" at bounding box center [1231, 411] width 18 height 24
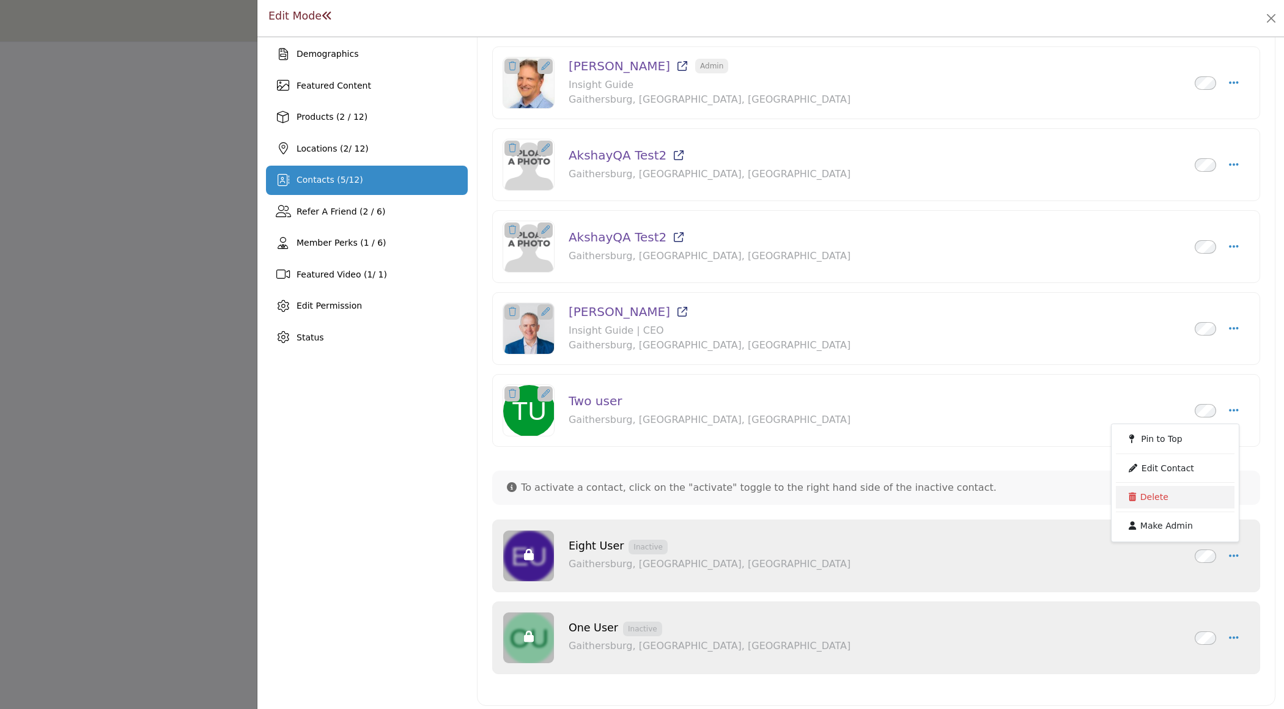
click at [1156, 493] on link "Delete" at bounding box center [1175, 497] width 119 height 22
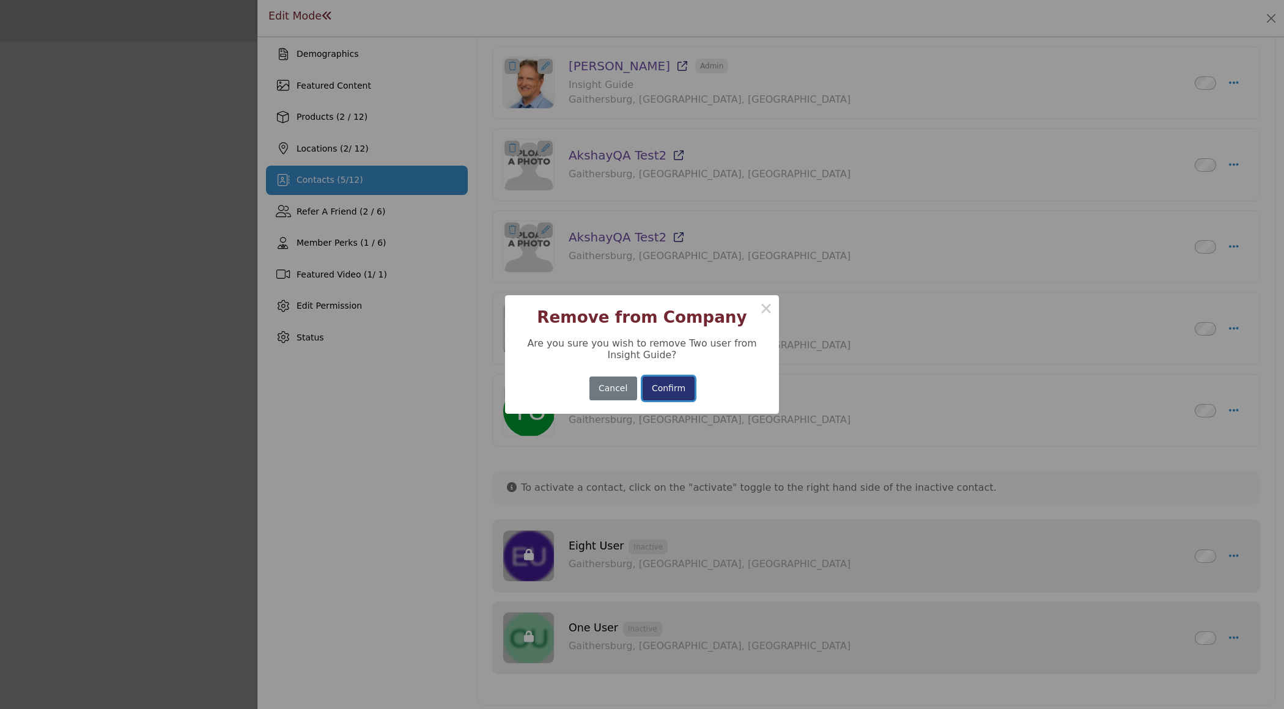
click at [680, 383] on button "Confirm" at bounding box center [668, 389] width 53 height 24
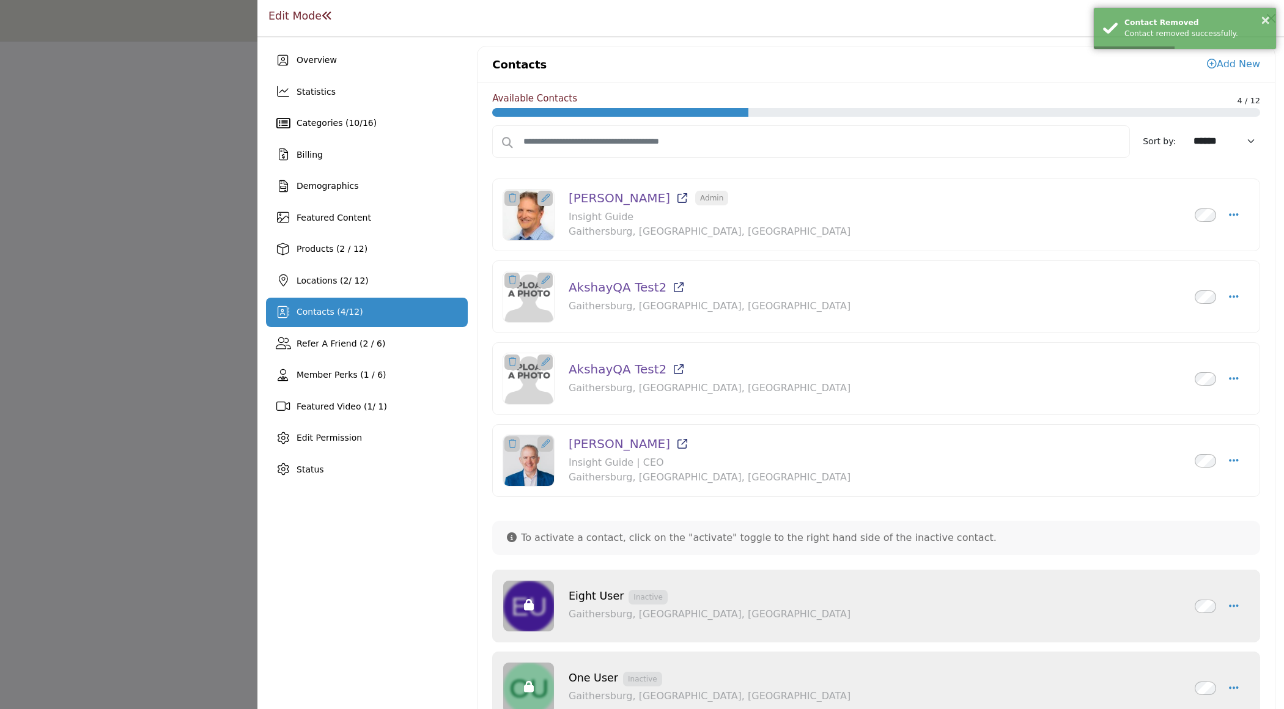
scroll to position [51, 0]
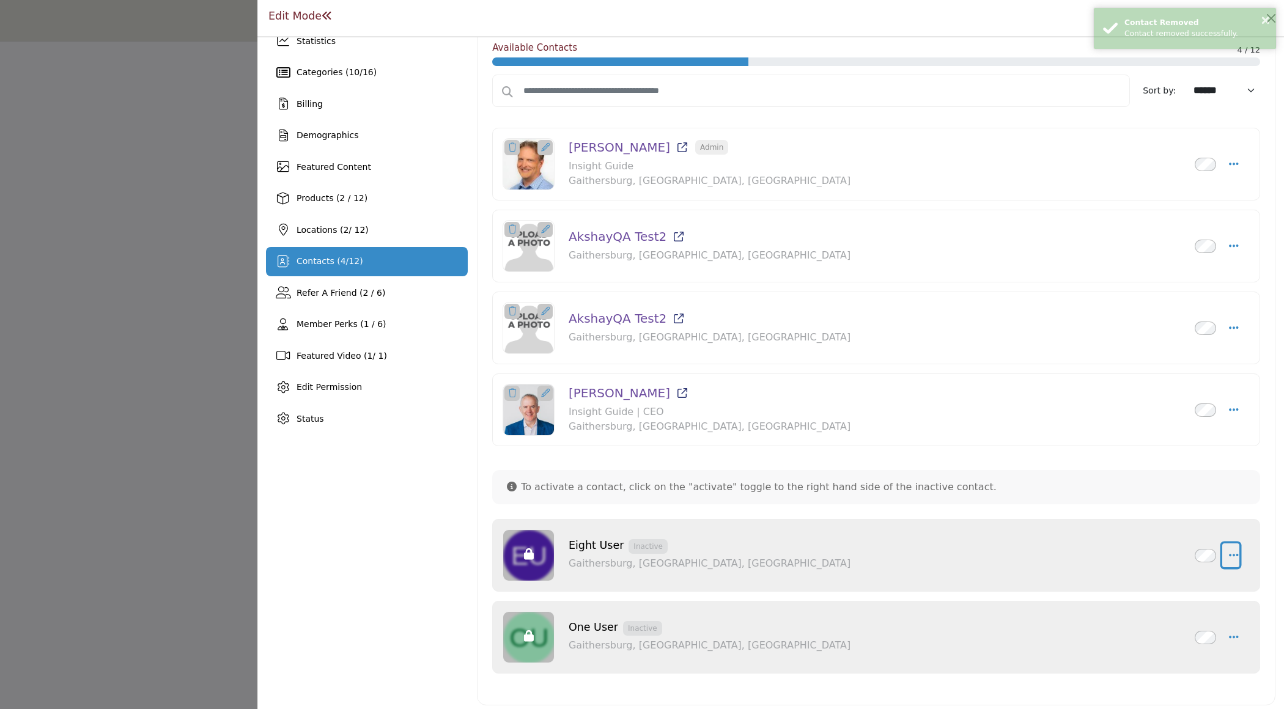
click at [1230, 553] on icon "button" at bounding box center [1234, 555] width 10 height 11
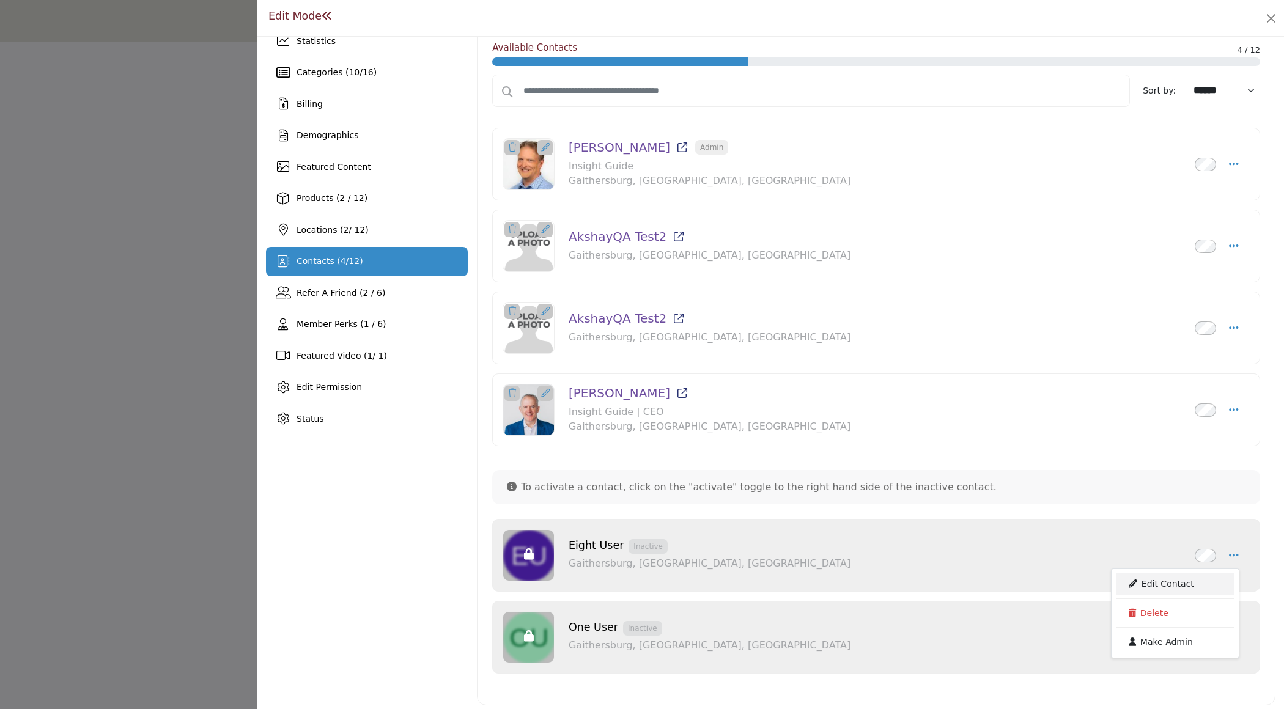
click at [1135, 582] on link "Edit Contact" at bounding box center [1175, 584] width 119 height 22
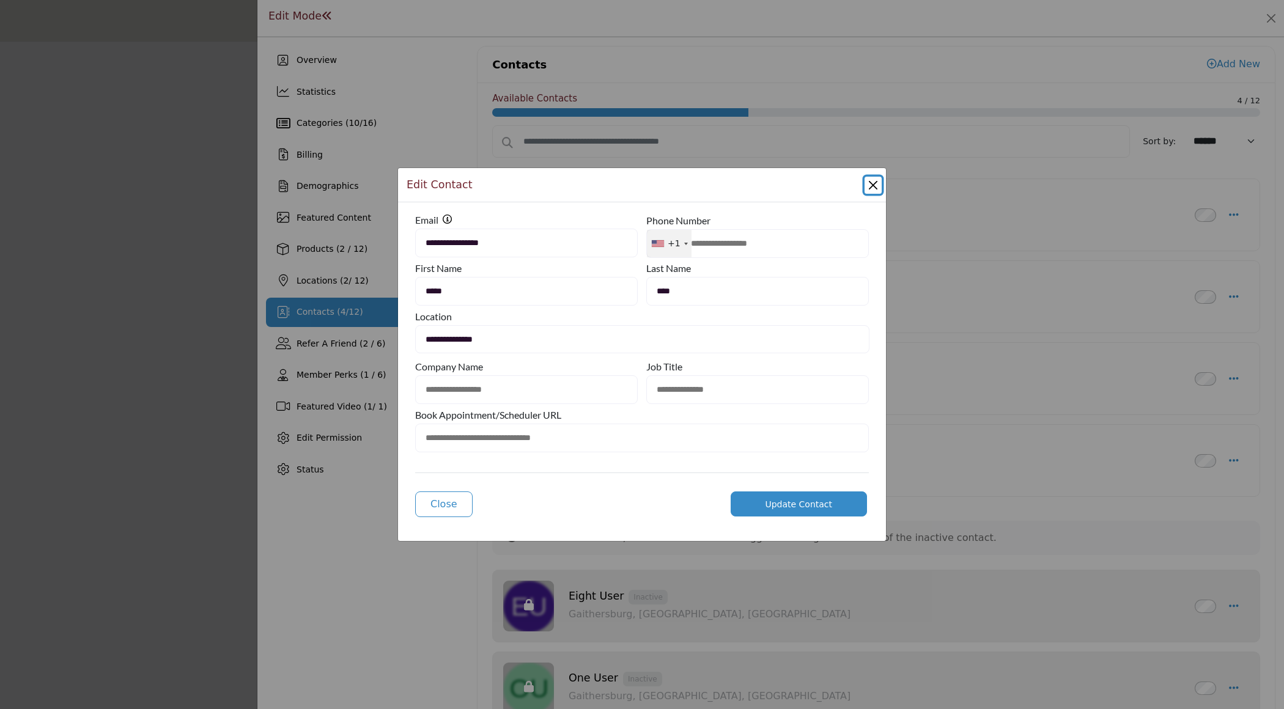
click at [874, 187] on button "Close Modal" at bounding box center [872, 185] width 17 height 17
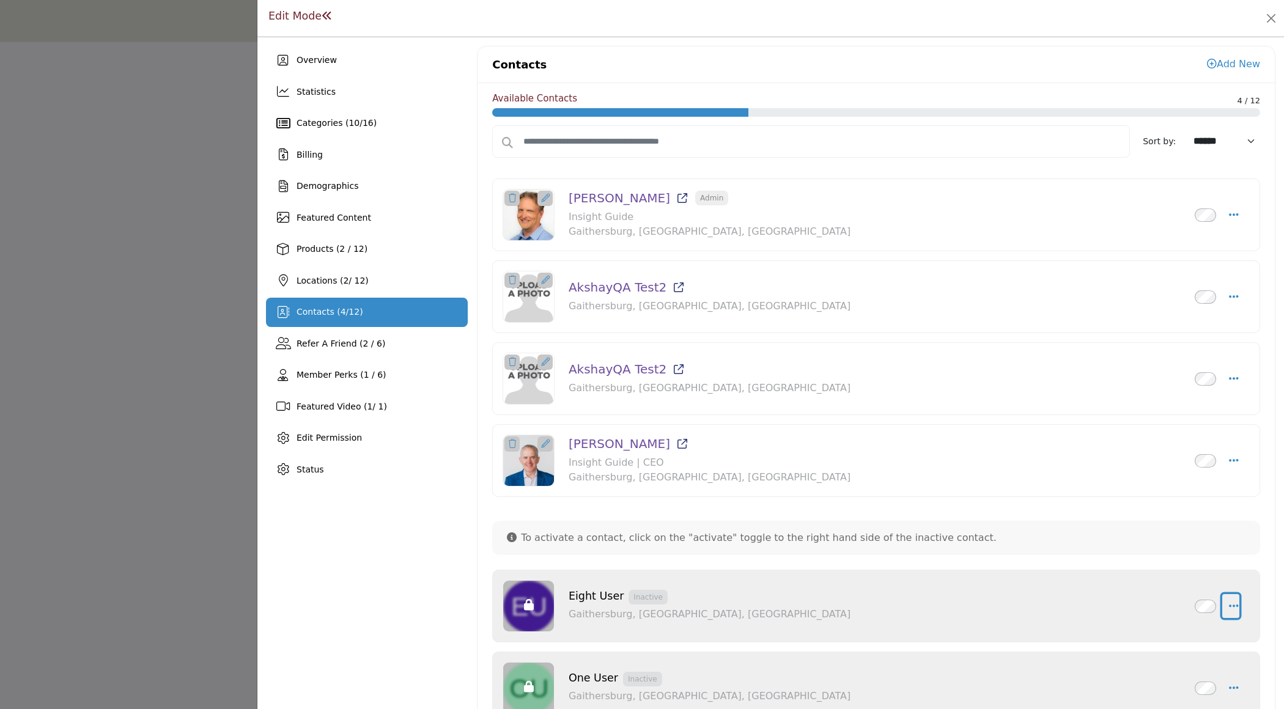
click at [1223, 598] on button "button" at bounding box center [1231, 606] width 18 height 24
click at [1183, 662] on link "Delete" at bounding box center [1175, 664] width 119 height 22
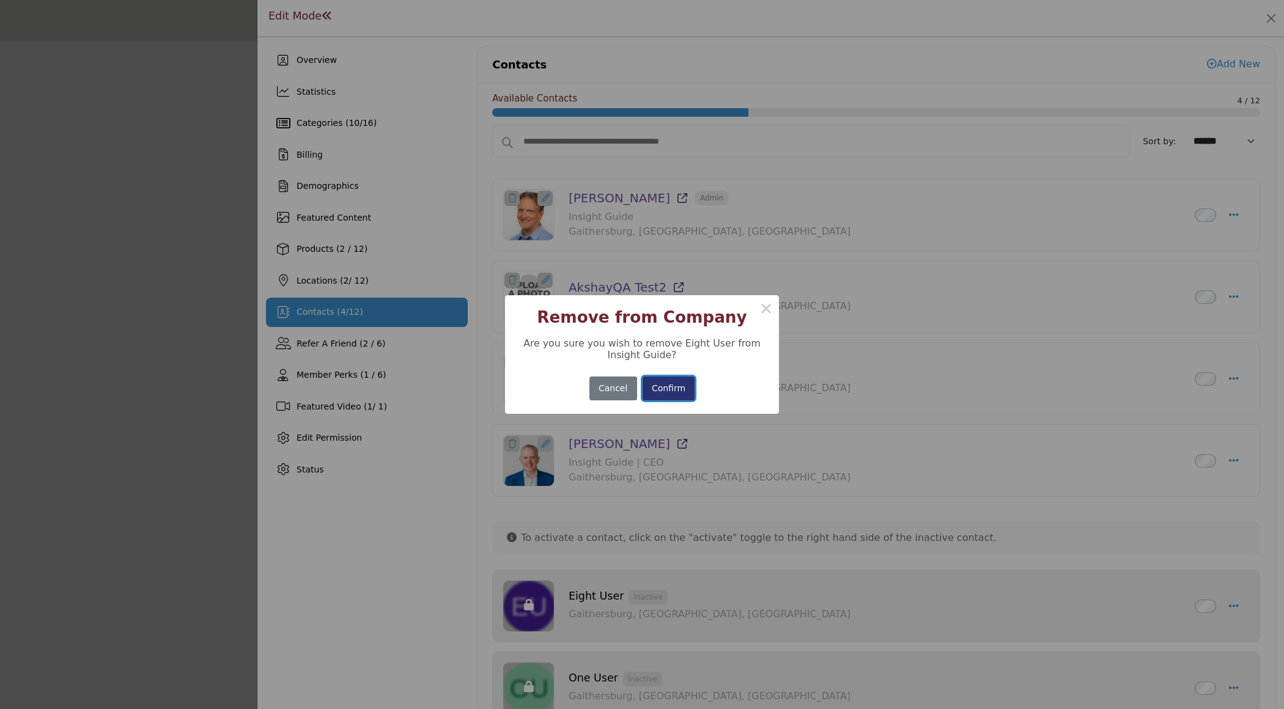
click at [673, 386] on button "Confirm" at bounding box center [668, 389] width 53 height 24
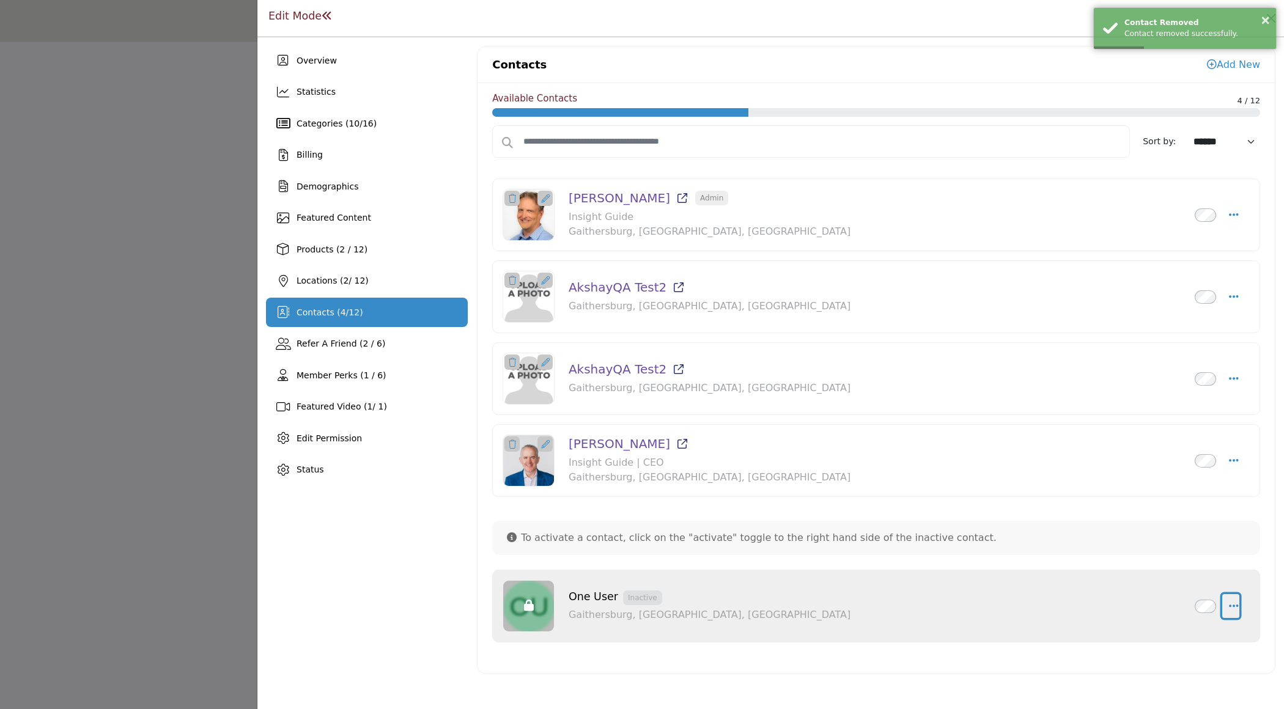
click at [1232, 600] on icon "button" at bounding box center [1234, 605] width 10 height 11
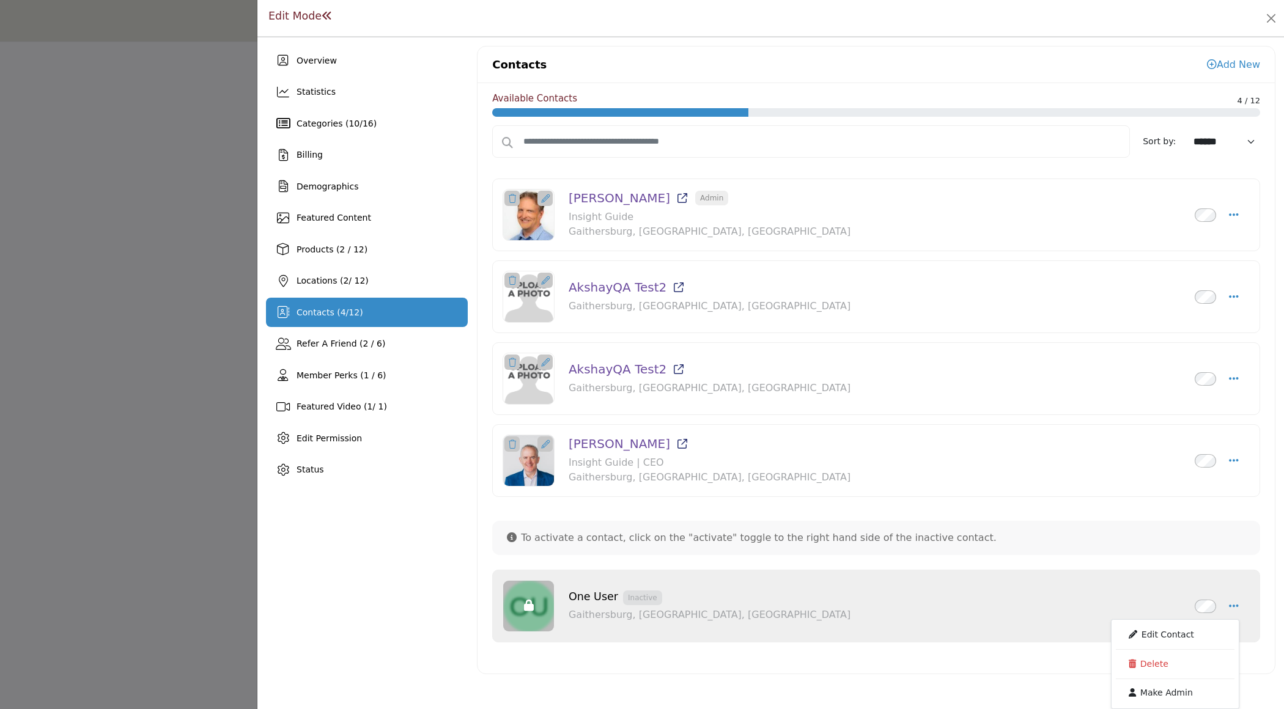
click at [985, 601] on div "One User Inactive Gaithersburg, MD, USA 0 km away" at bounding box center [863, 606] width 590 height 32
click at [1235, 603] on icon "button" at bounding box center [1234, 605] width 10 height 11
click at [1180, 628] on link "Edit Contact" at bounding box center [1175, 635] width 119 height 22
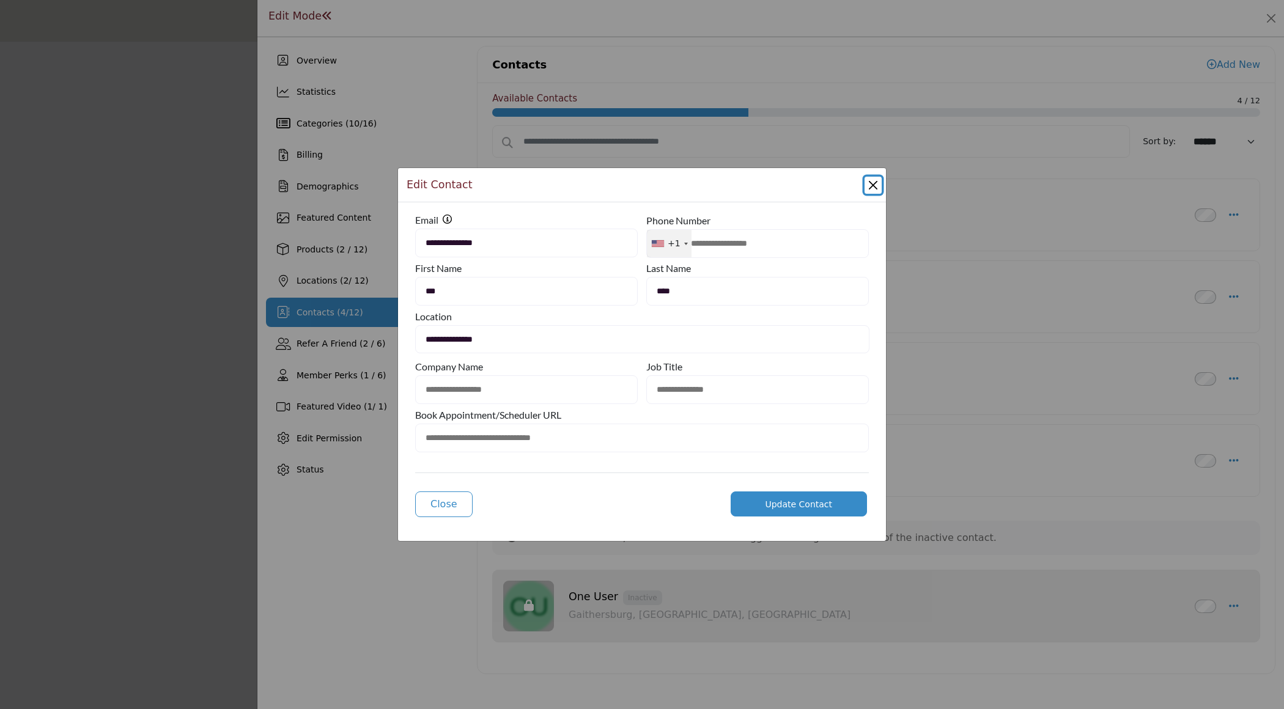
click at [873, 186] on button "Close Modal" at bounding box center [872, 185] width 17 height 17
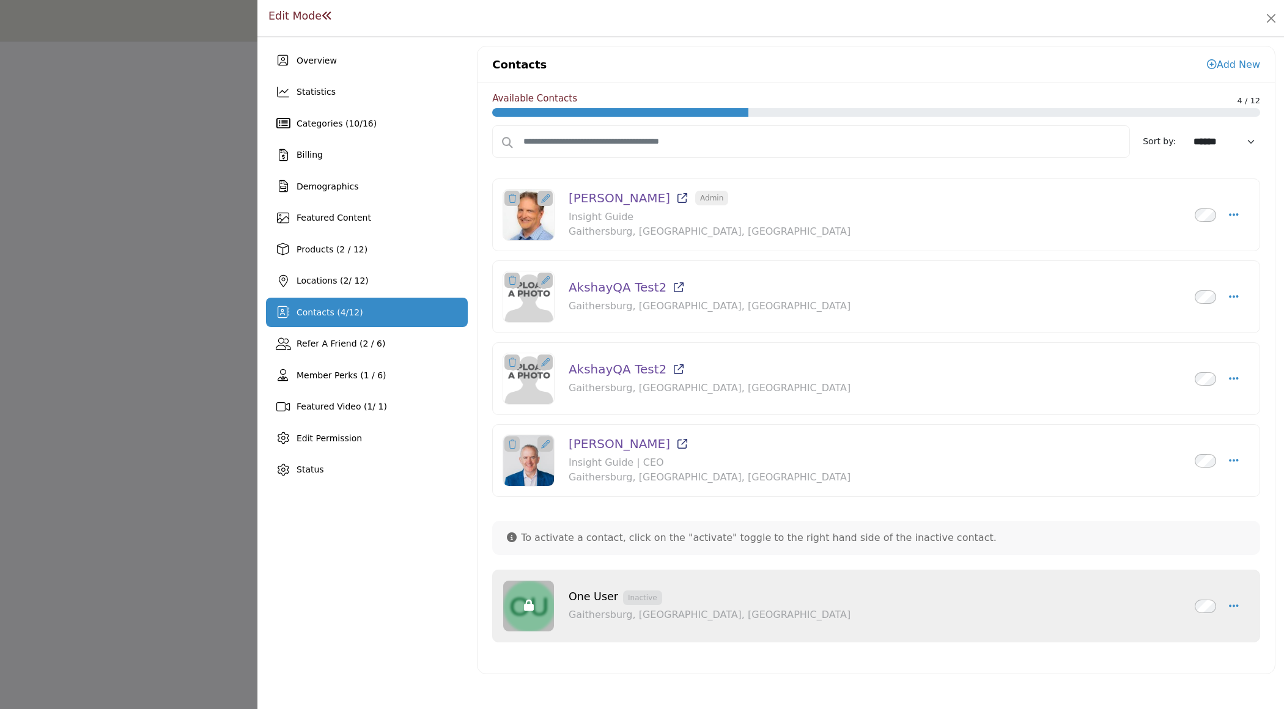
click at [1240, 603] on div "One User Inactive Gaithersburg, MD, USA Edit Contact" at bounding box center [875, 606] width 747 height 52
click at [1235, 600] on icon "button" at bounding box center [1234, 605] width 10 height 11
click at [1154, 659] on link "Delete" at bounding box center [1175, 664] width 119 height 22
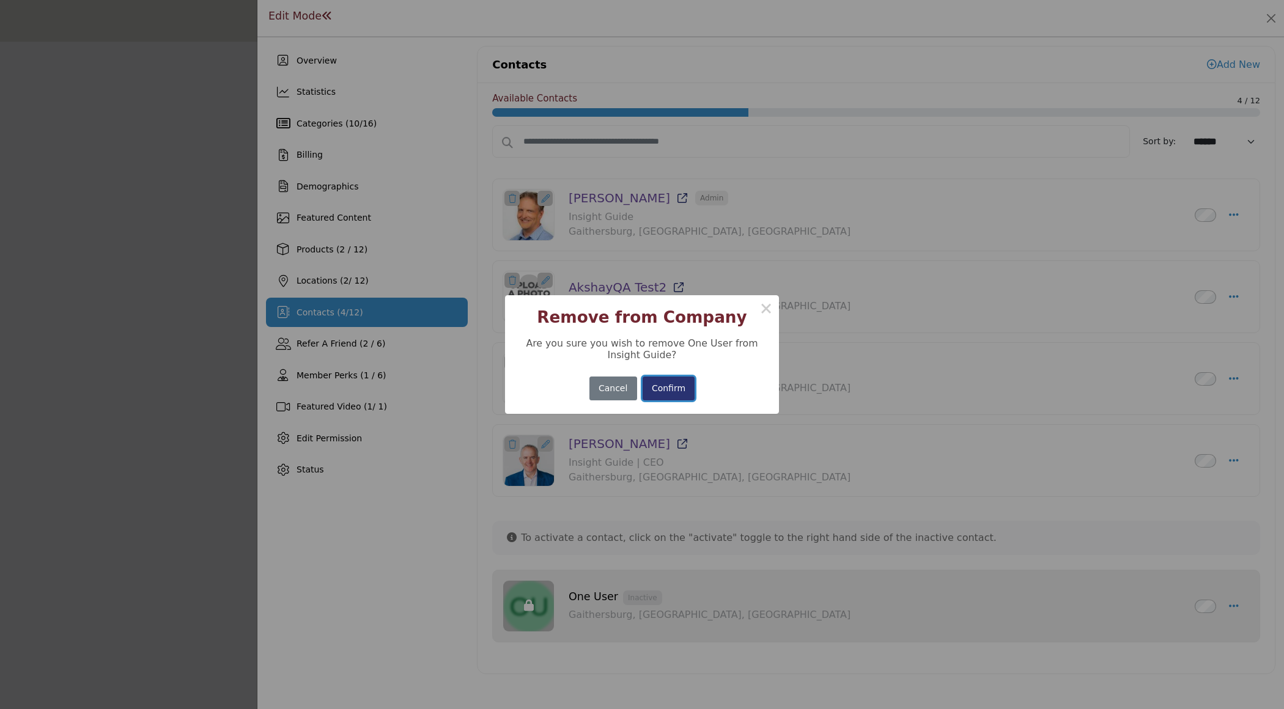
click at [655, 388] on button "Confirm" at bounding box center [668, 389] width 53 height 24
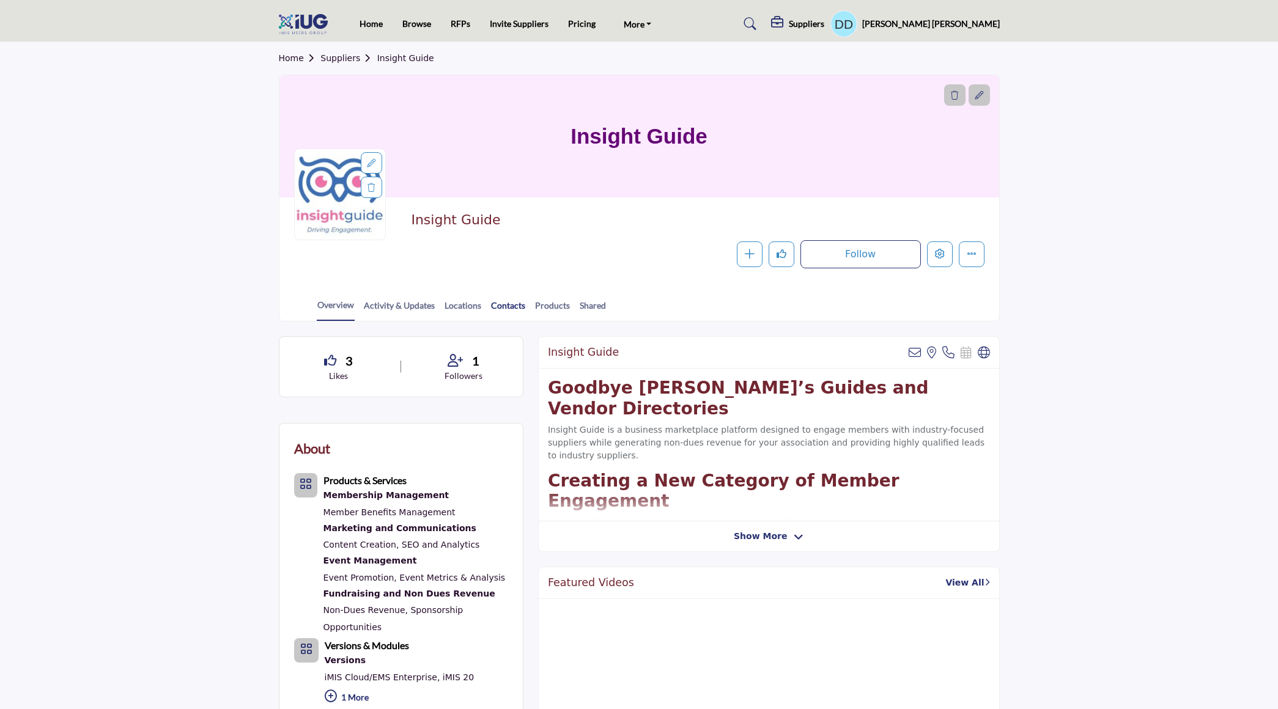
click at [511, 311] on link "Contacts" at bounding box center [507, 309] width 35 height 21
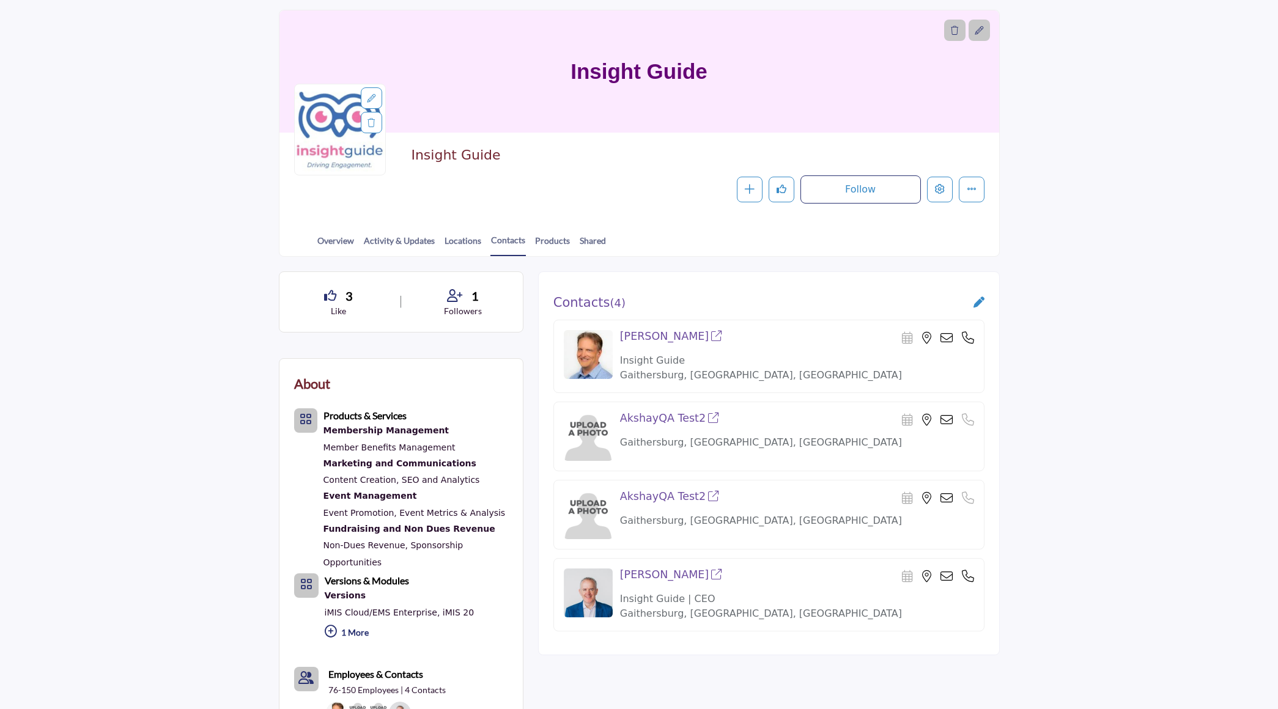
scroll to position [68, 0]
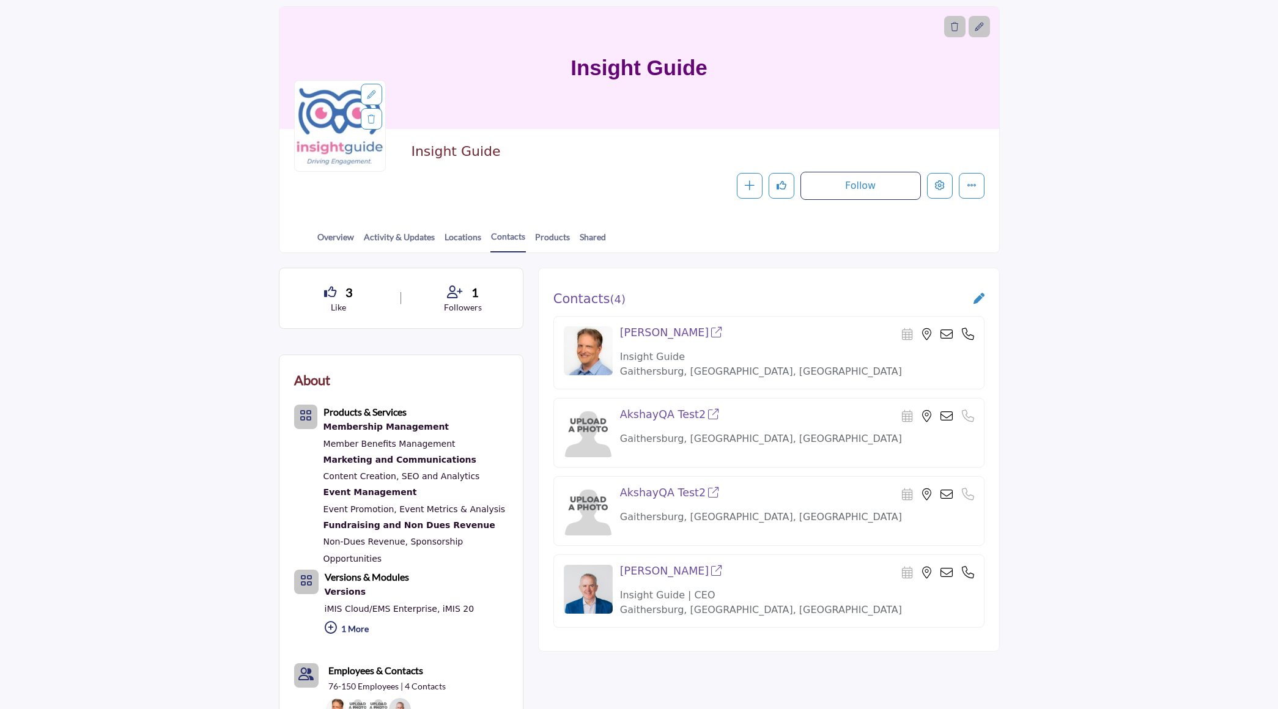
click at [977, 296] on icon at bounding box center [978, 298] width 11 height 11
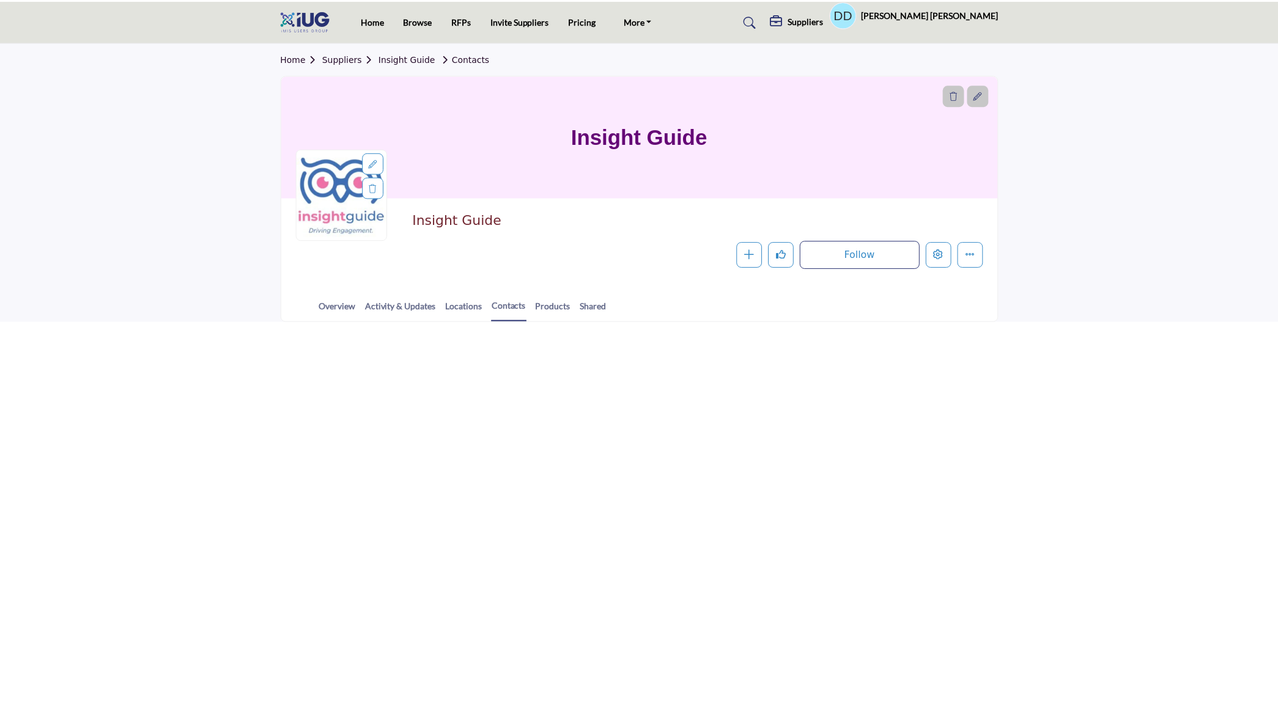
scroll to position [68, 0]
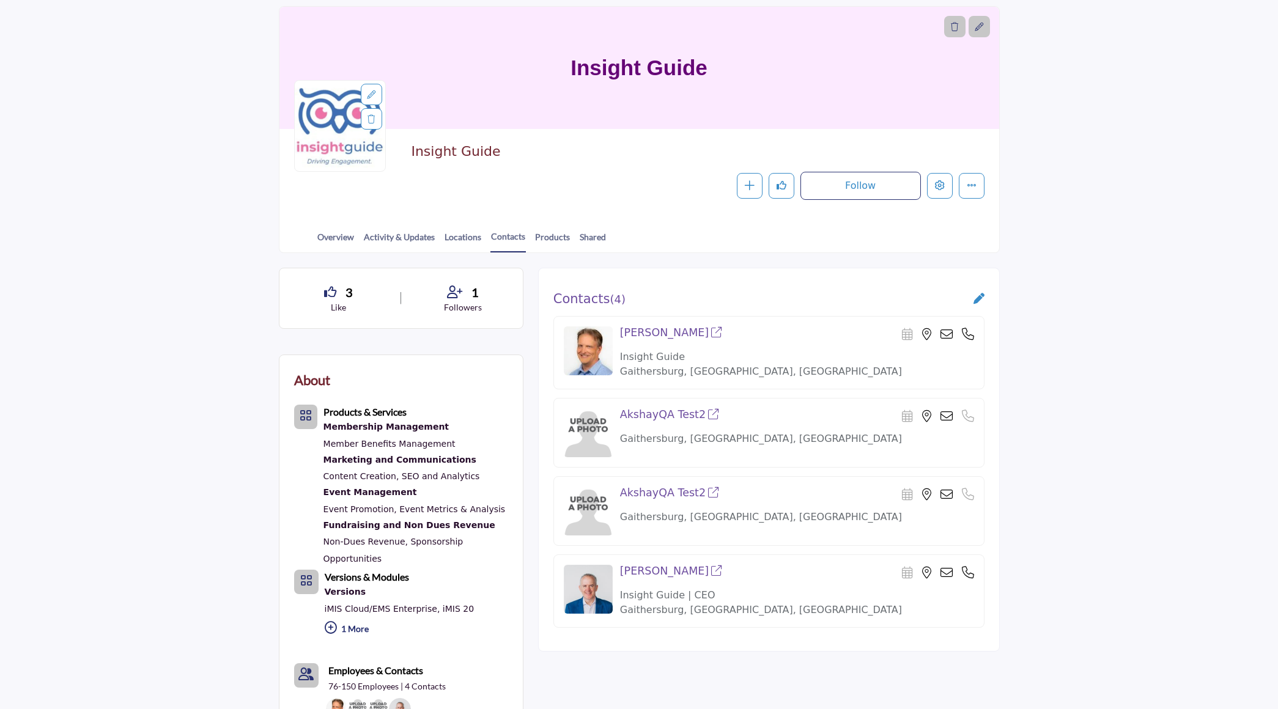
click at [0, 0] on div at bounding box center [0, 0] width 0 height 0
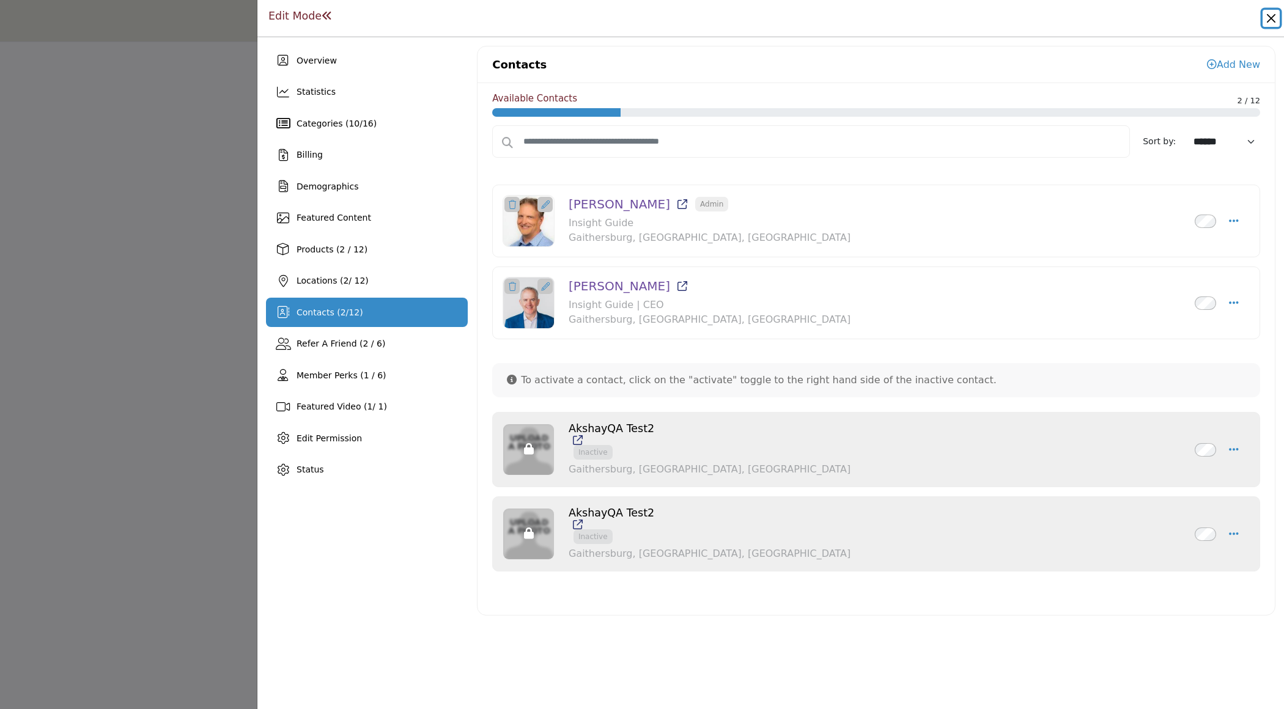
click at [1269, 17] on button "Close" at bounding box center [1270, 18] width 17 height 17
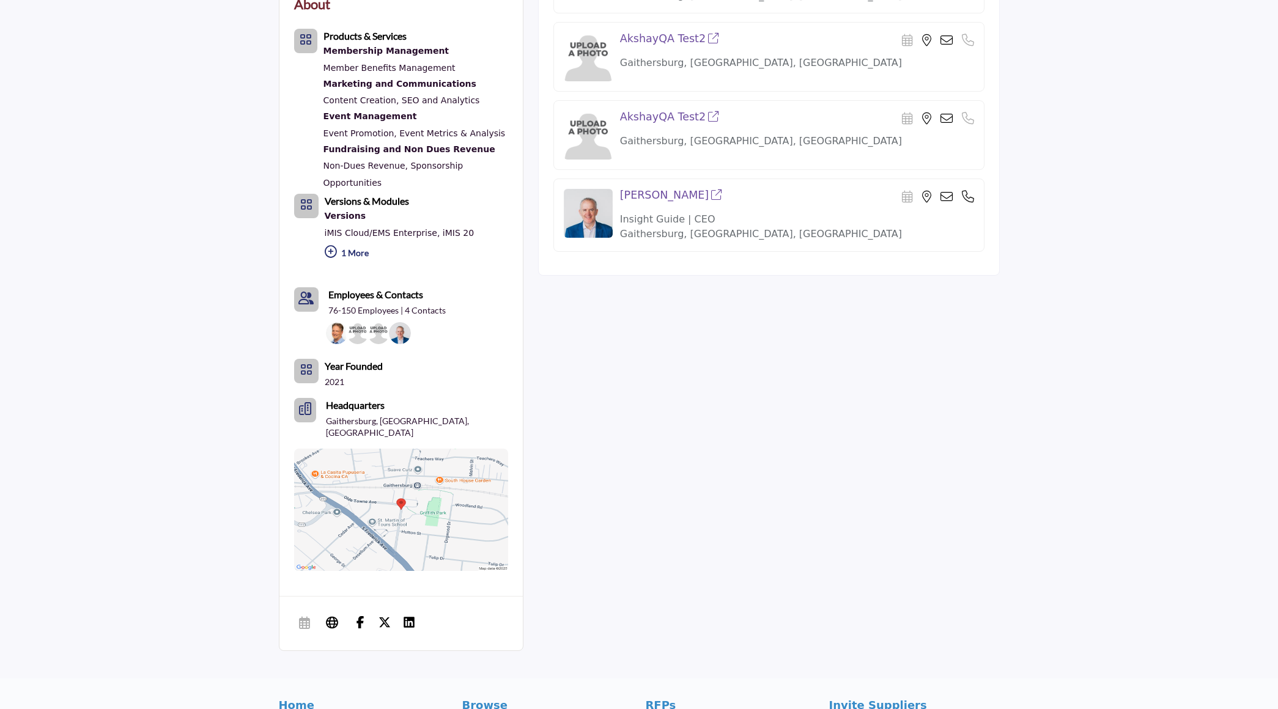
scroll to position [601, 0]
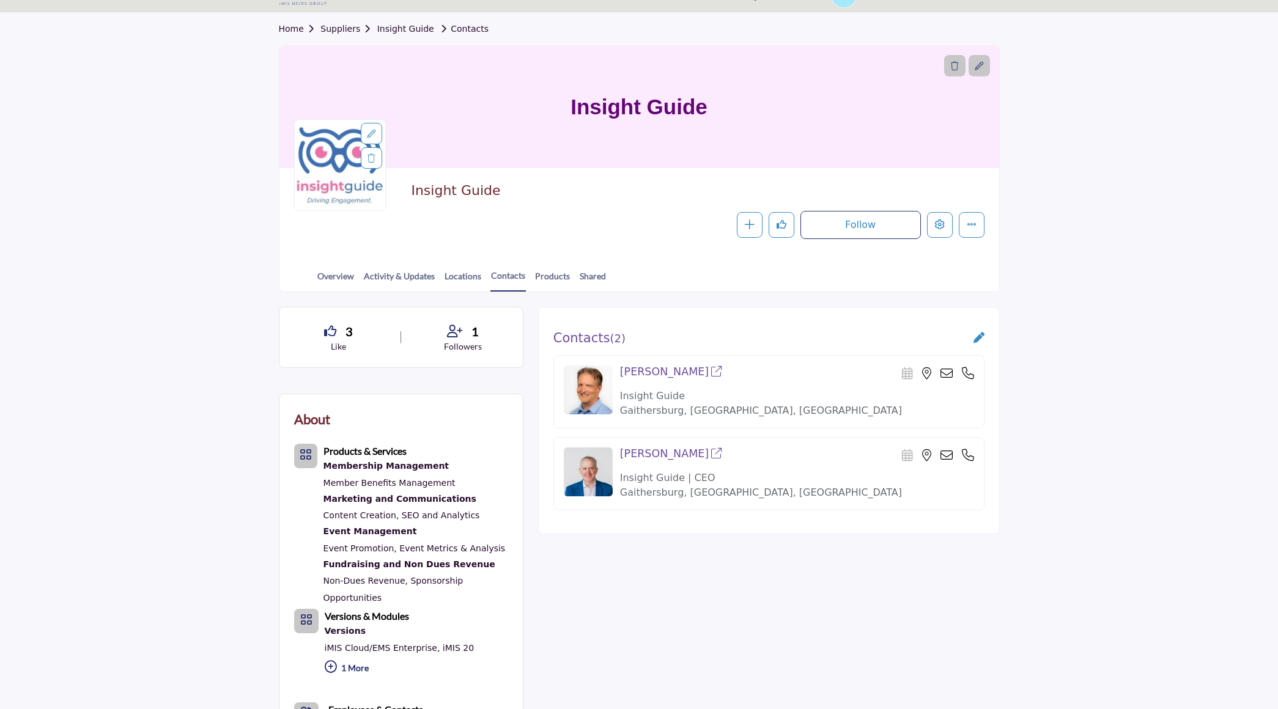
scroll to position [9, 0]
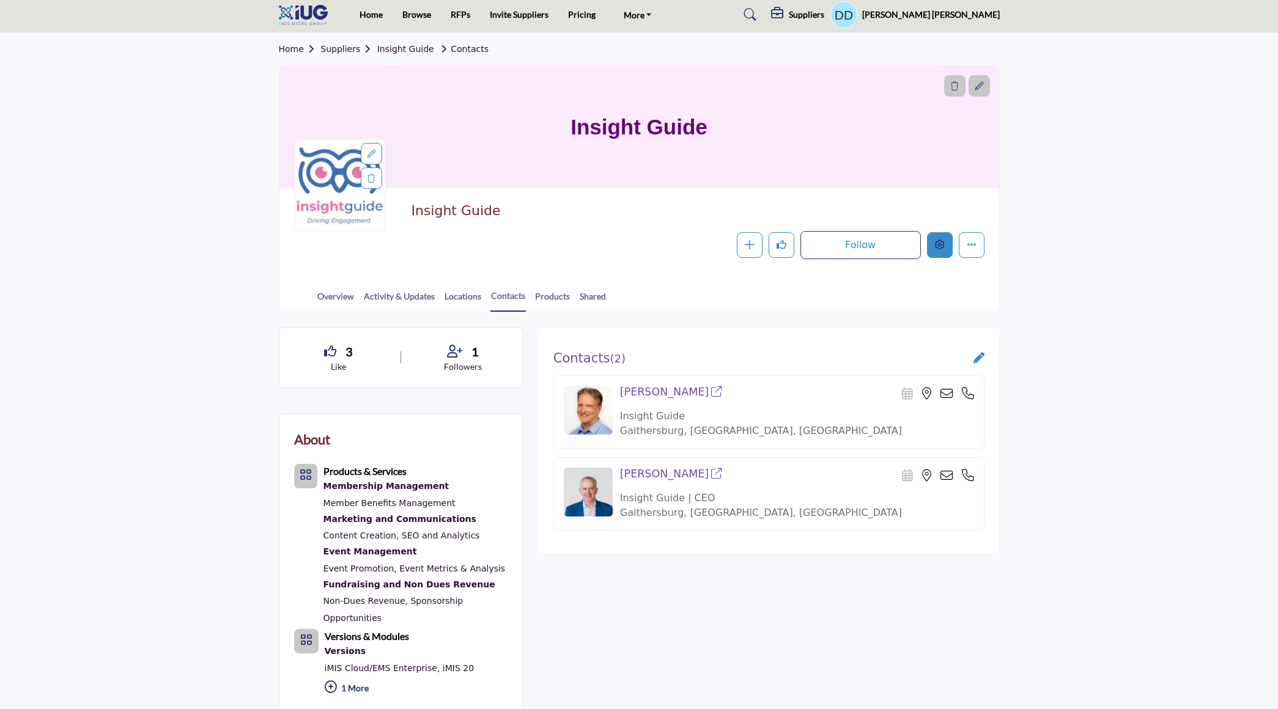
click at [944, 251] on button "Edit company" at bounding box center [940, 245] width 26 height 26
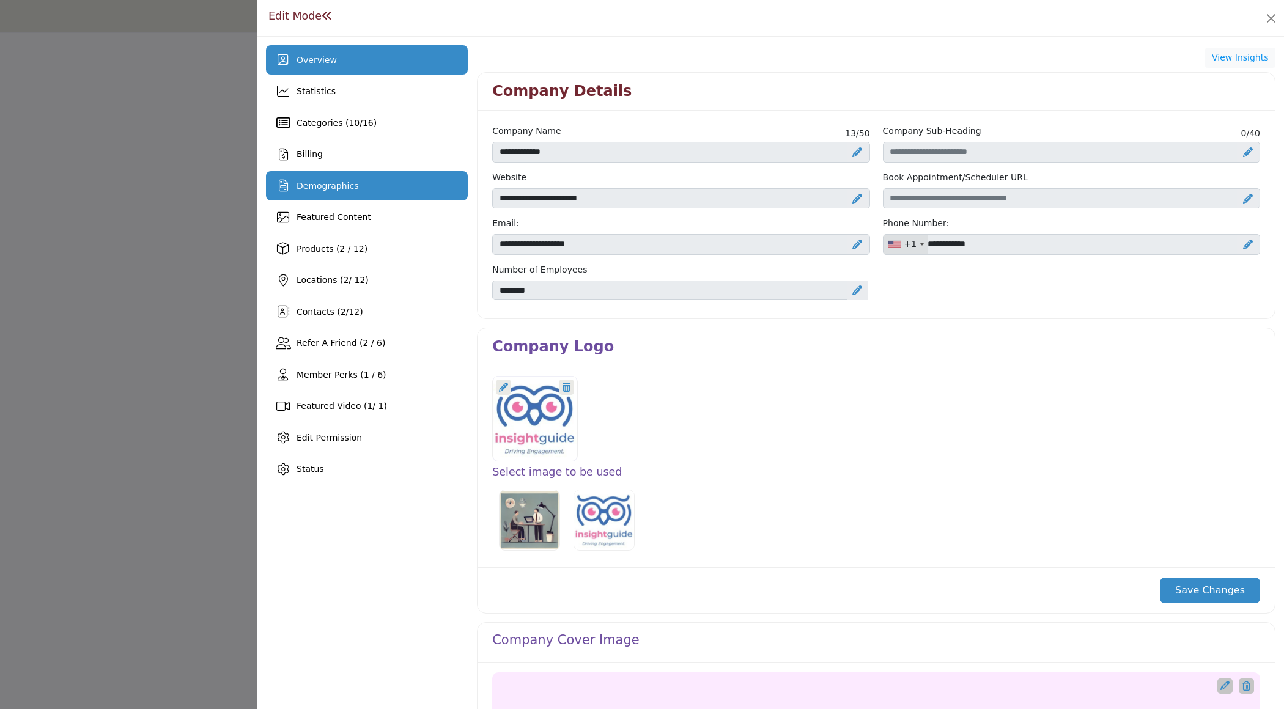
click at [381, 187] on div "Demographics" at bounding box center [367, 185] width 202 height 29
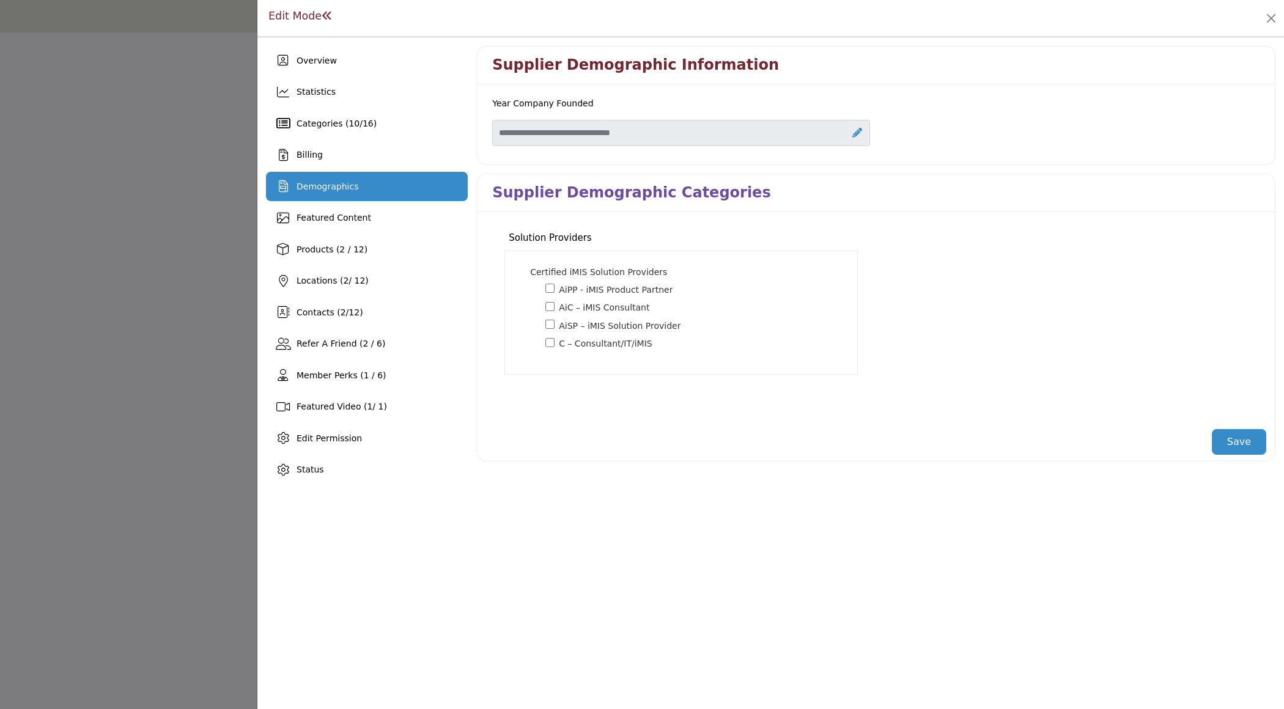
click at [81, 207] on div at bounding box center [642, 354] width 1284 height 709
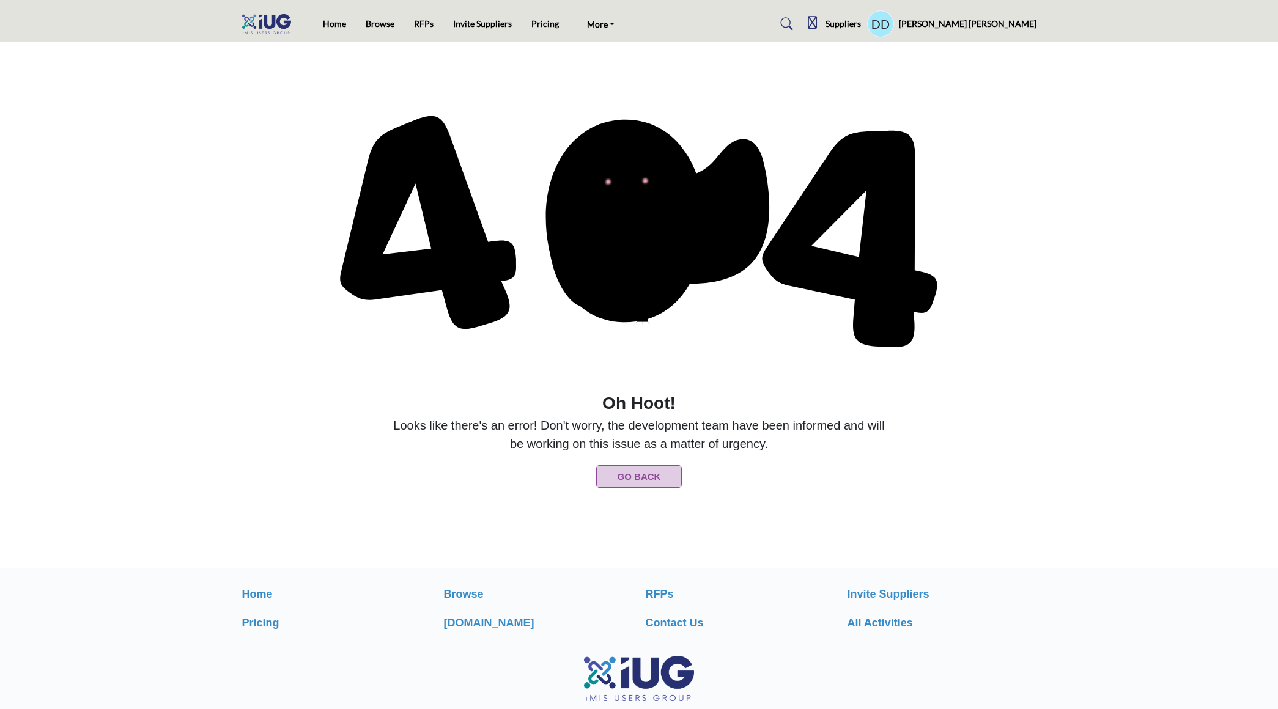
click at [625, 480] on button "Go Back" at bounding box center [639, 476] width 86 height 23
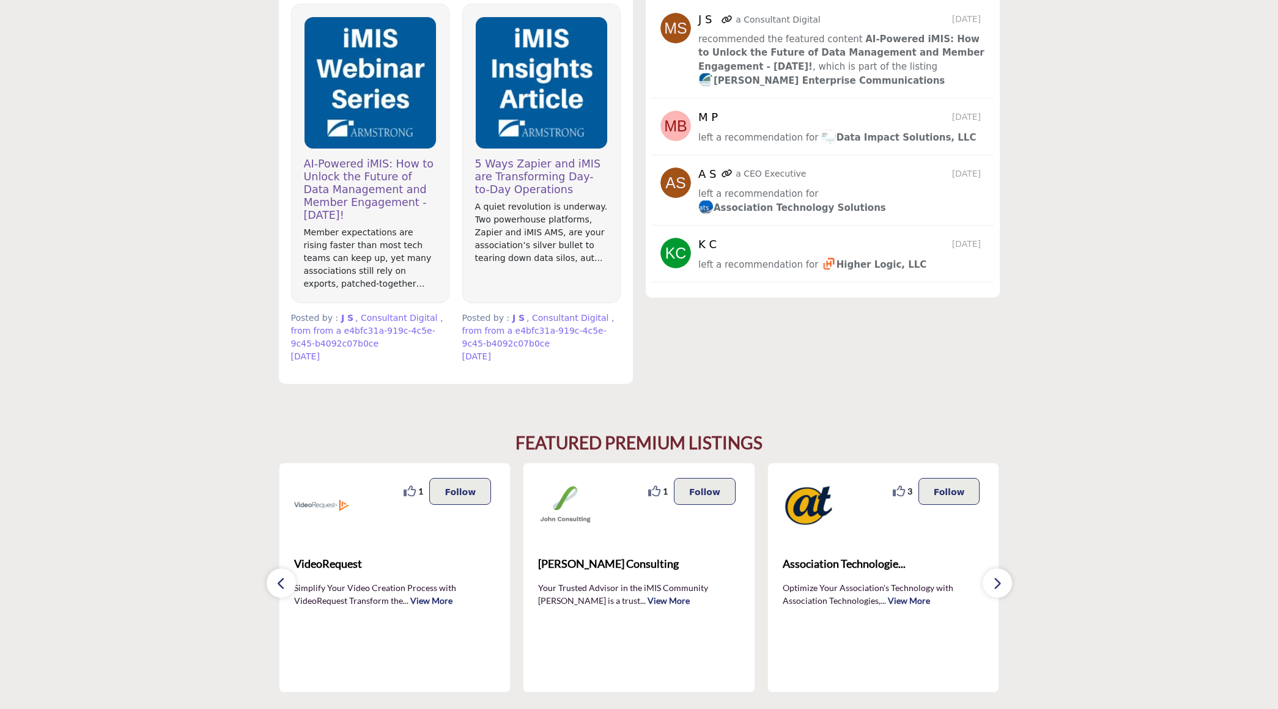
scroll to position [543, 0]
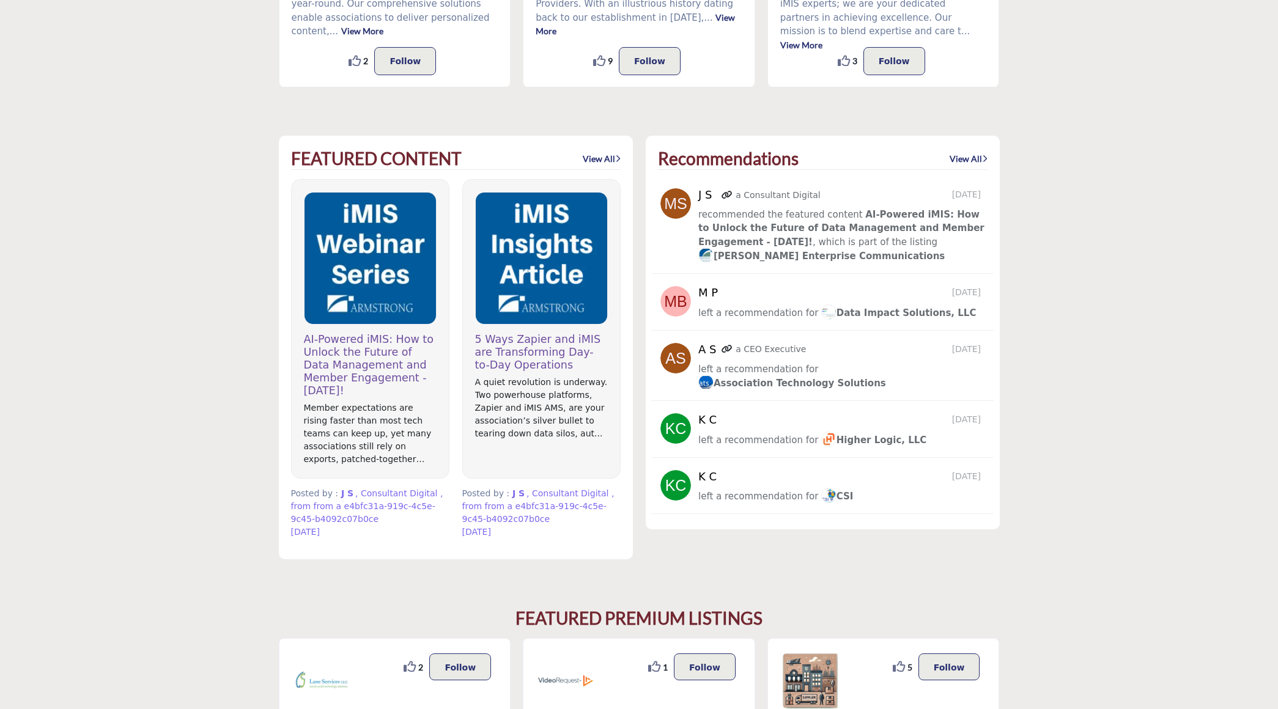
scroll to position [586, 0]
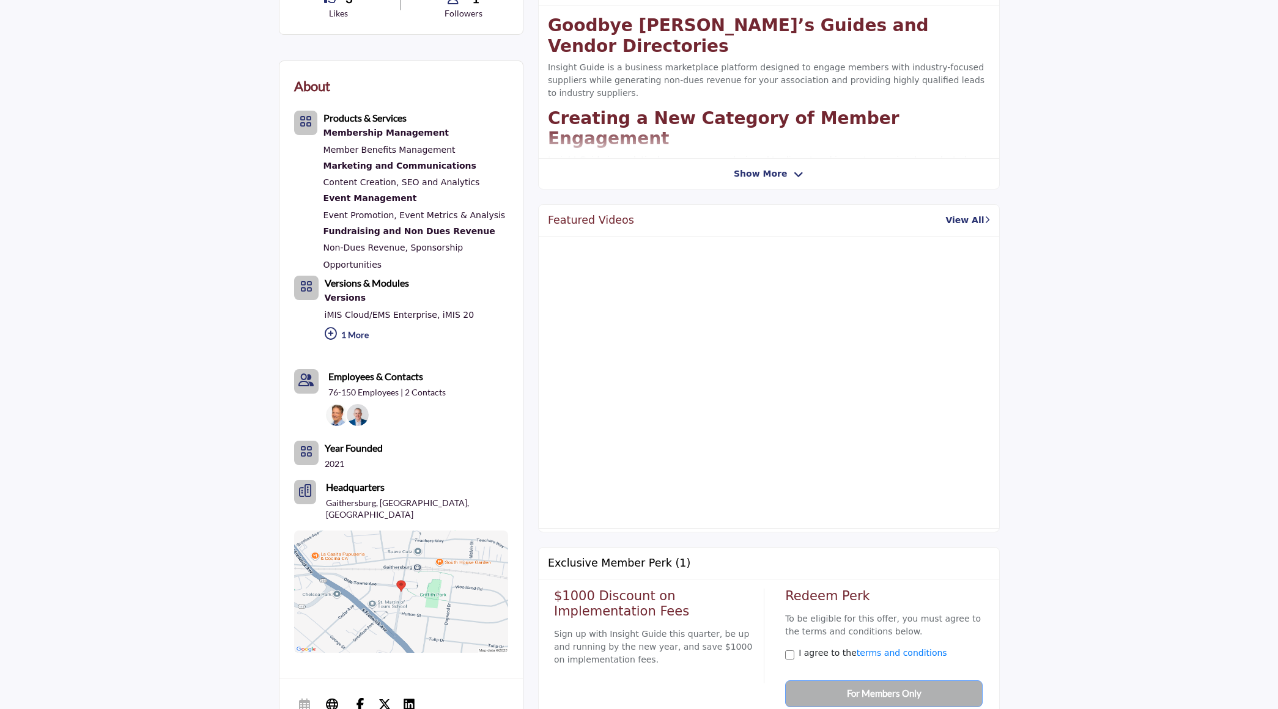
scroll to position [365, 0]
